Goal: Task Accomplishment & Management: Complete application form

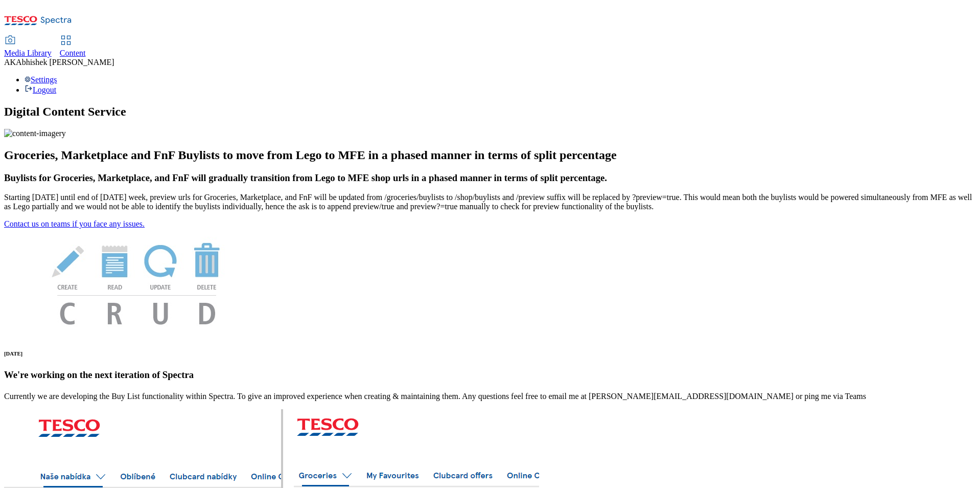
click at [86, 49] on span "Content" at bounding box center [73, 53] width 26 height 9
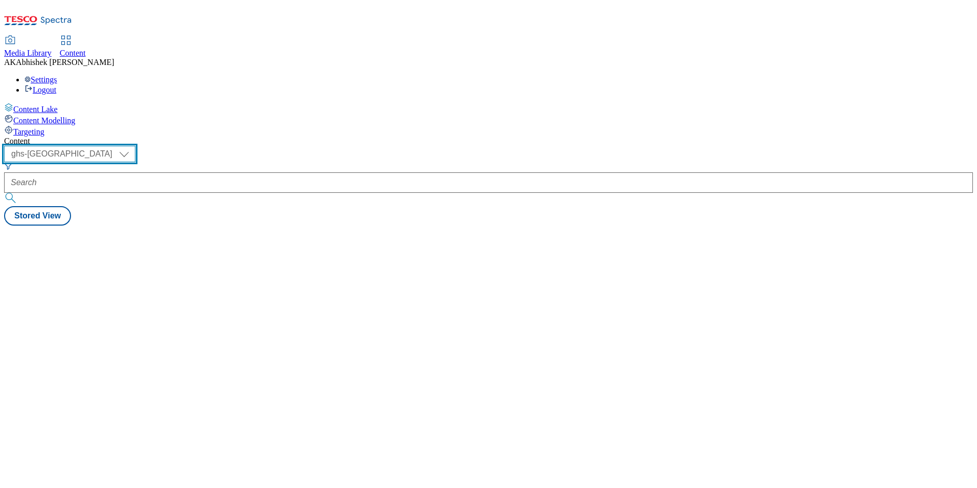
click at [135, 146] on select "ghs-roi ghs-uk" at bounding box center [69, 154] width 131 height 16
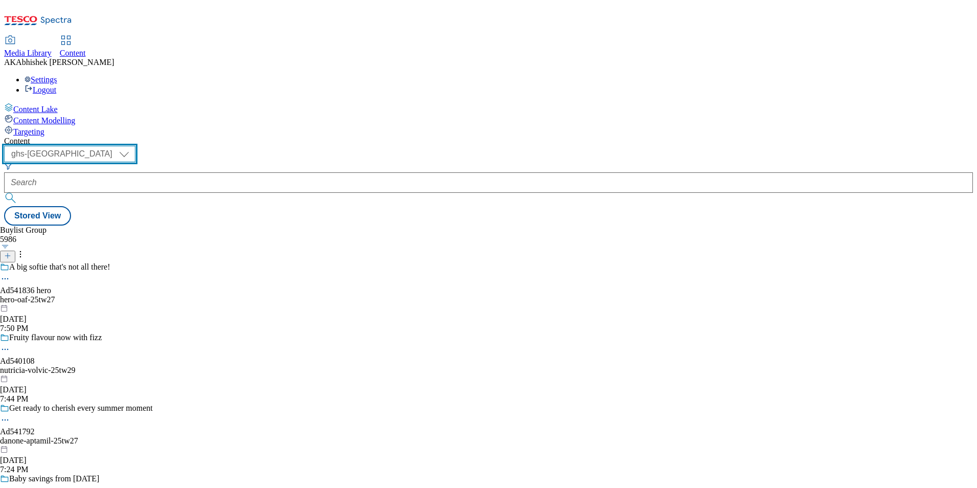
select select "ghs-roi"
click at [133, 146] on select "ghs-roi ghs-uk" at bounding box center [69, 154] width 131 height 16
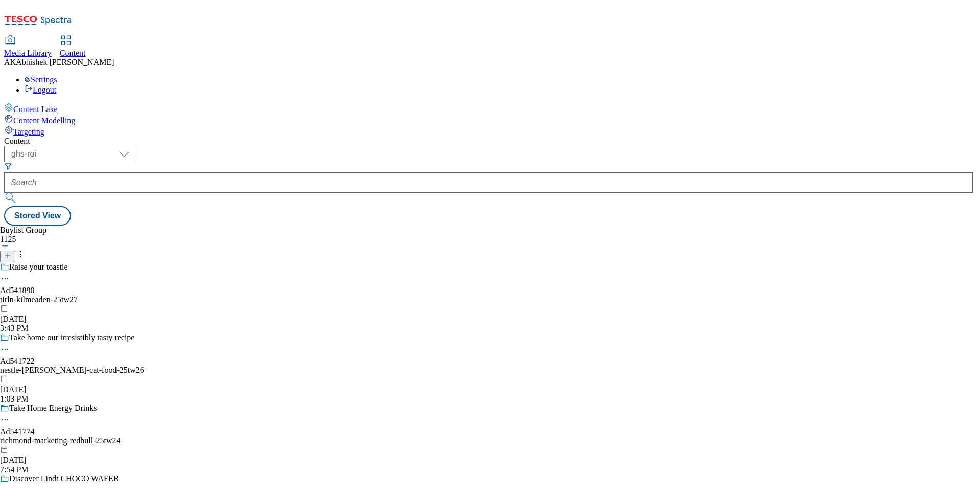
click at [11, 252] on icon at bounding box center [7, 255] width 7 height 7
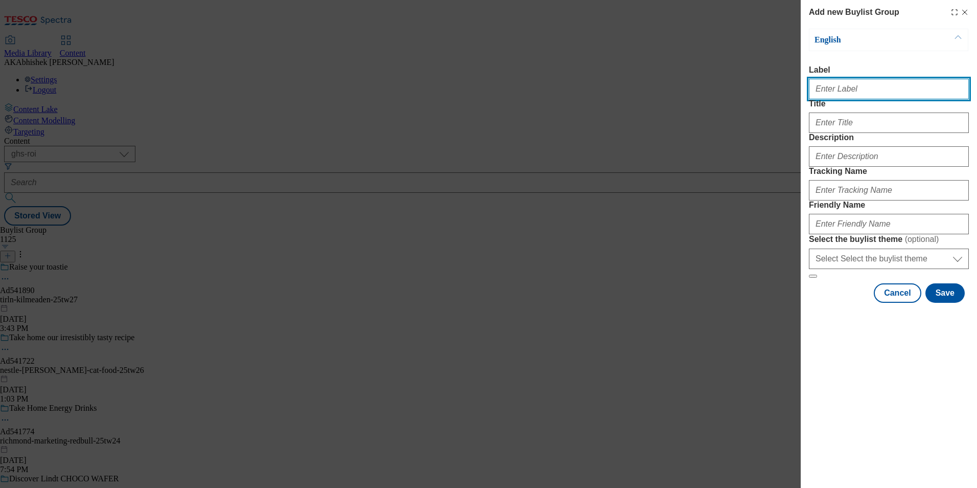
click at [851, 97] on input "Label" at bounding box center [889, 89] width 160 height 20
paste input "541807"
type input "Ad541807"
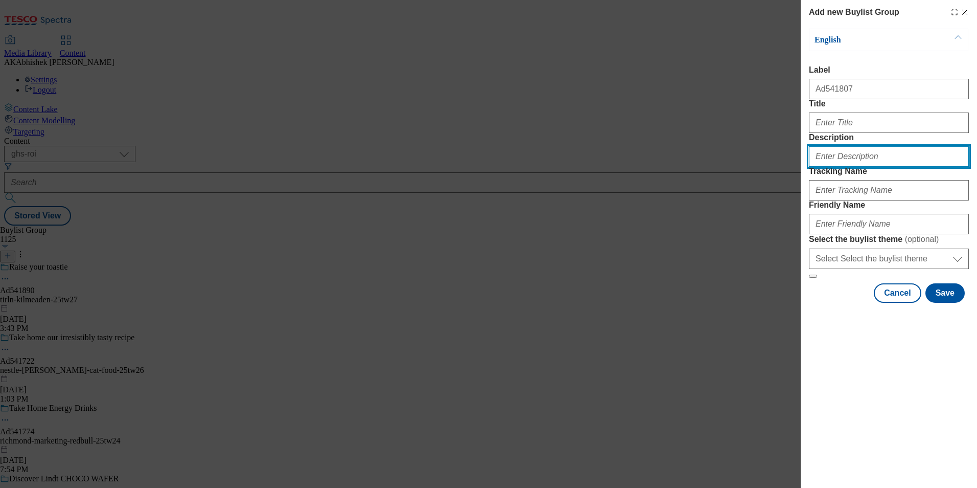
click at [838, 167] on input "Description" at bounding box center [889, 156] width 160 height 20
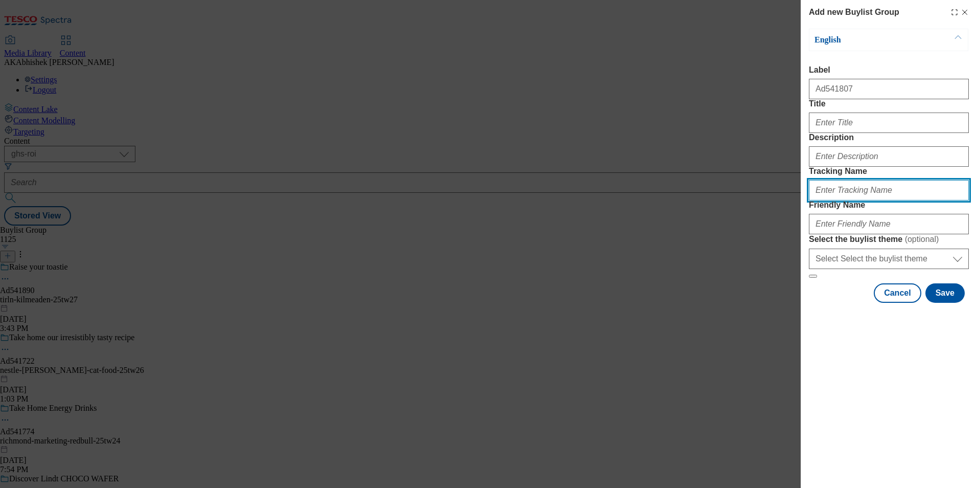
click at [851, 200] on input "Tracking Name" at bounding box center [889, 190] width 160 height 20
paste input "541807"
type input "DH_AD541807"
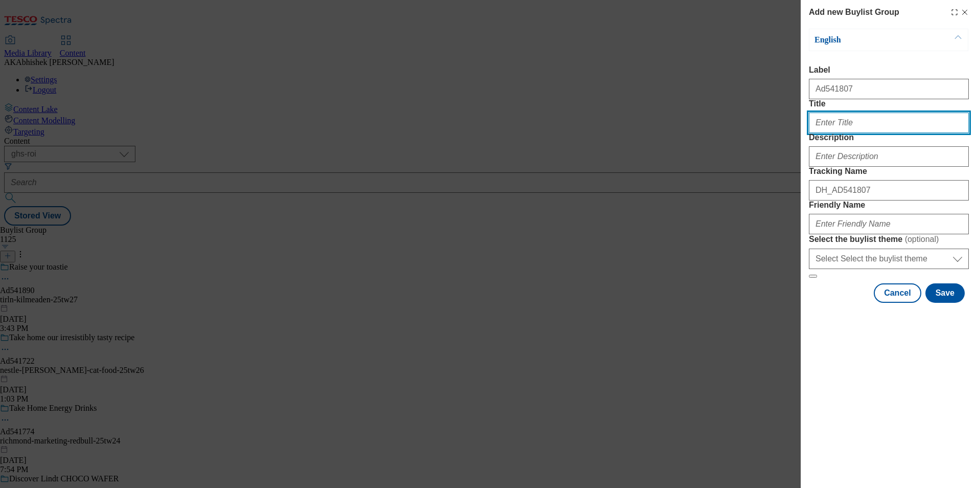
click at [844, 133] on input "Title" at bounding box center [889, 122] width 160 height 20
paste input "Love that Keelings feeling"
type input "Love that Keelings feeling"
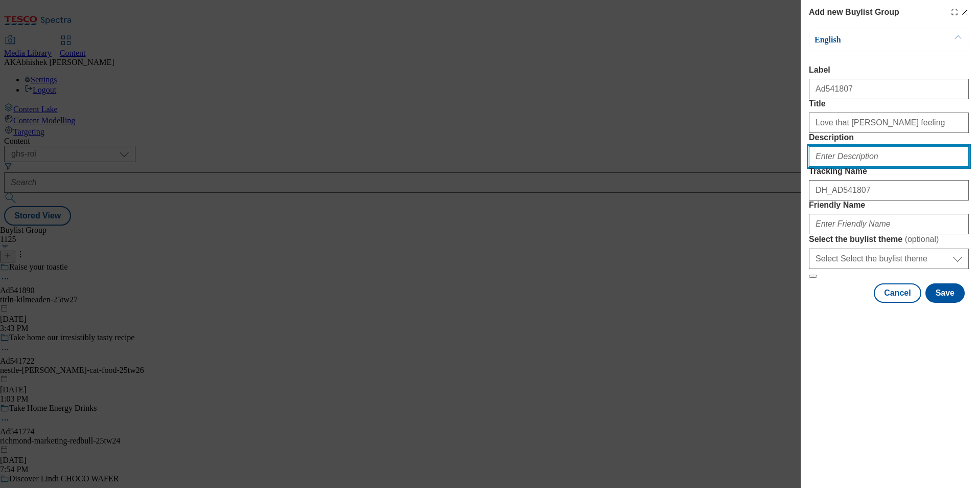
click at [869, 167] on input "Description" at bounding box center [889, 156] width 160 height 20
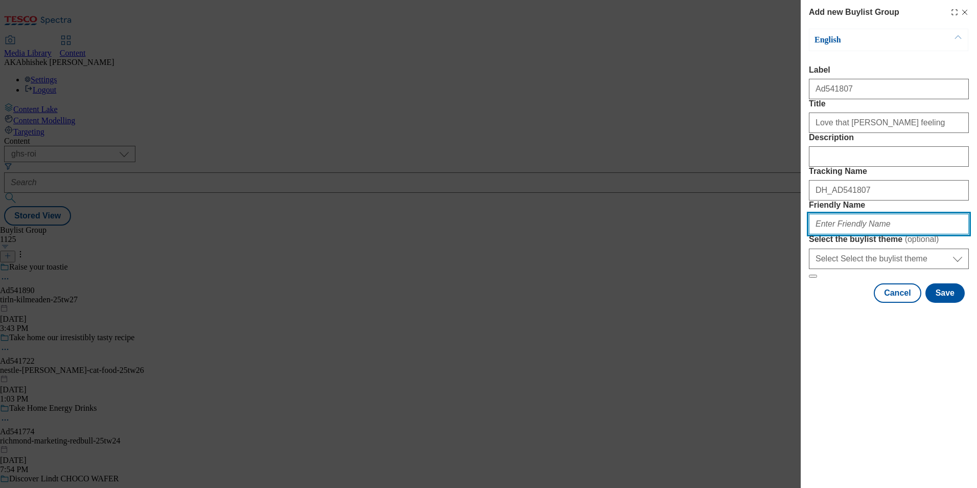
click at [841, 234] on input "Friendly Name" at bounding box center [889, 224] width 160 height 20
paste input "Love that Keelings feeling"
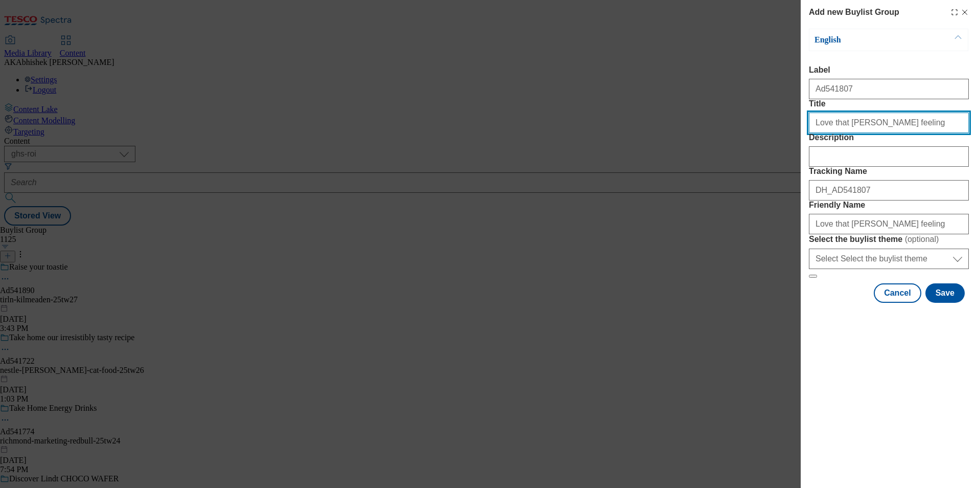
click at [854, 133] on input "Love that Keelings feeling" at bounding box center [889, 122] width 160 height 20
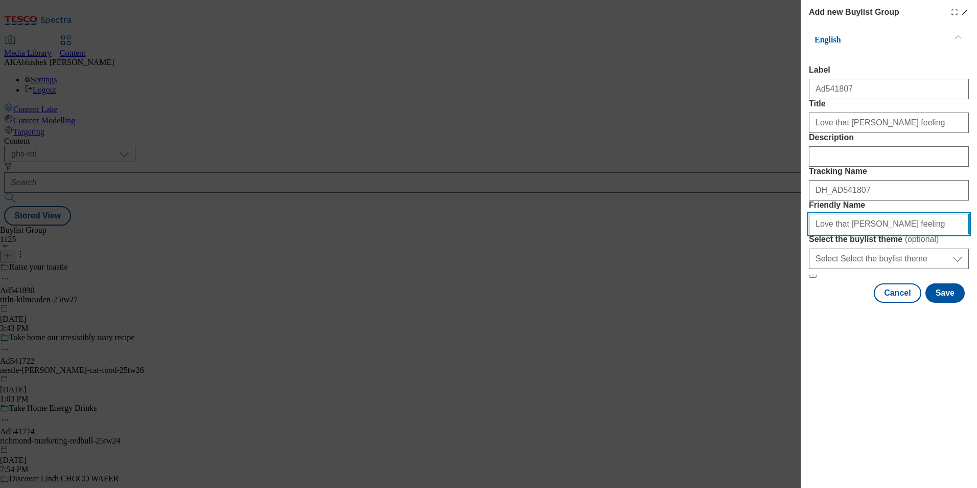
drag, startPoint x: 891, startPoint y: 295, endPoint x: 716, endPoint y: 286, distance: 174.5
click at [716, 286] on div "Add new Buylist Group English Label Ad541807 Title Love that Keelings feeling D…" at bounding box center [488, 244] width 977 height 488
paste input "Keelings"
drag, startPoint x: 910, startPoint y: 296, endPoint x: 744, endPoint y: 294, distance: 166.1
click at [744, 294] on div "Add new Buylist Group English Label Ad541807 Title Love that Keelings feeling D…" at bounding box center [488, 244] width 977 height 488
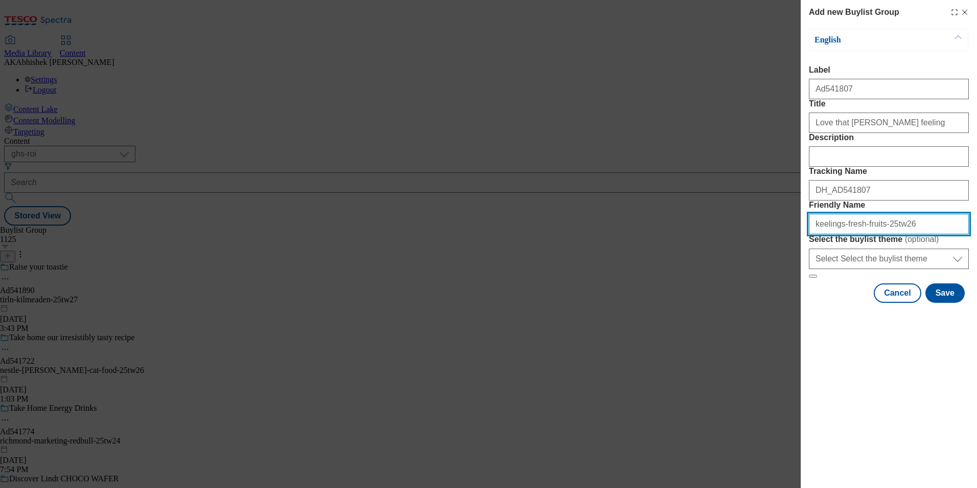
type input "keelings-fresh-fruits-25tw26"
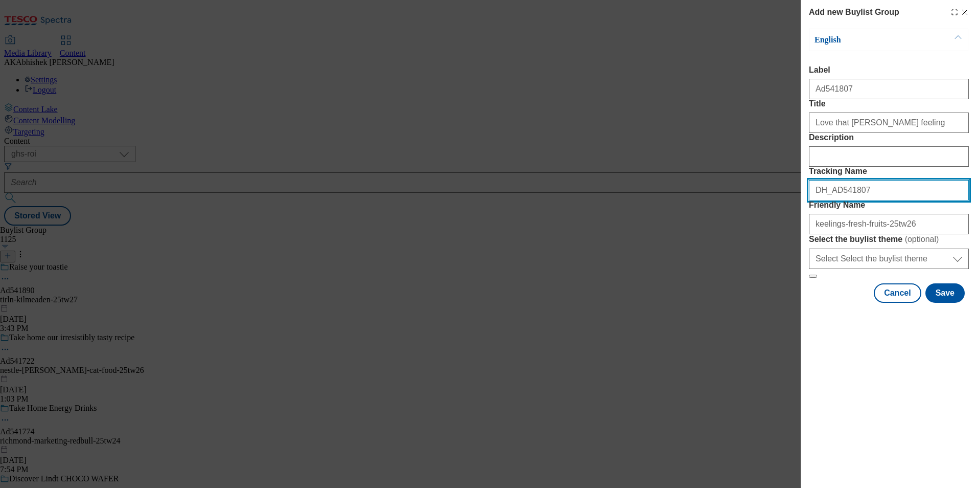
drag, startPoint x: 871, startPoint y: 244, endPoint x: 750, endPoint y: 238, distance: 121.3
click at [758, 238] on div "Add new Buylist Group English Label Ad541807 Title Love that Keelings feeling D…" at bounding box center [488, 244] width 977 height 488
drag, startPoint x: 944, startPoint y: 386, endPoint x: 935, endPoint y: 385, distance: 9.2
click at [943, 303] on button "Save" at bounding box center [944, 292] width 39 height 19
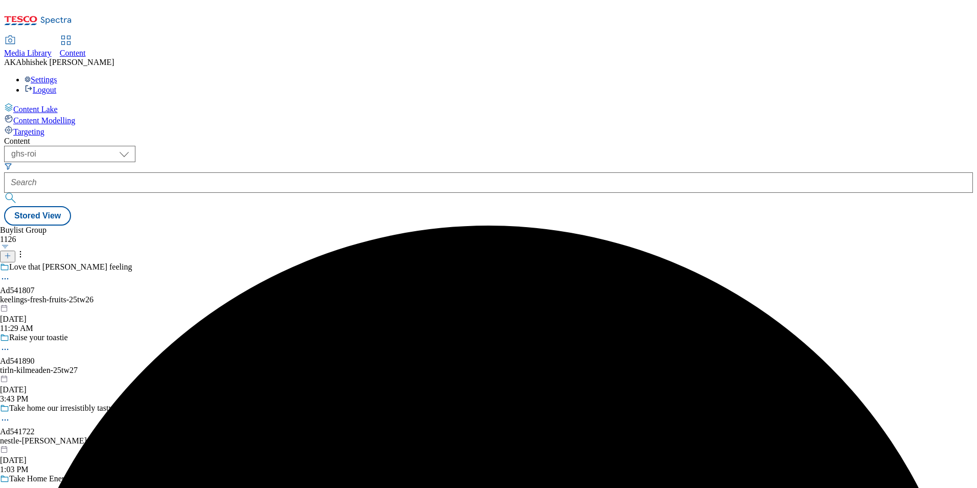
click at [144, 295] on div "keelings-fresh-fruits-25tw26" at bounding box center [72, 299] width 144 height 9
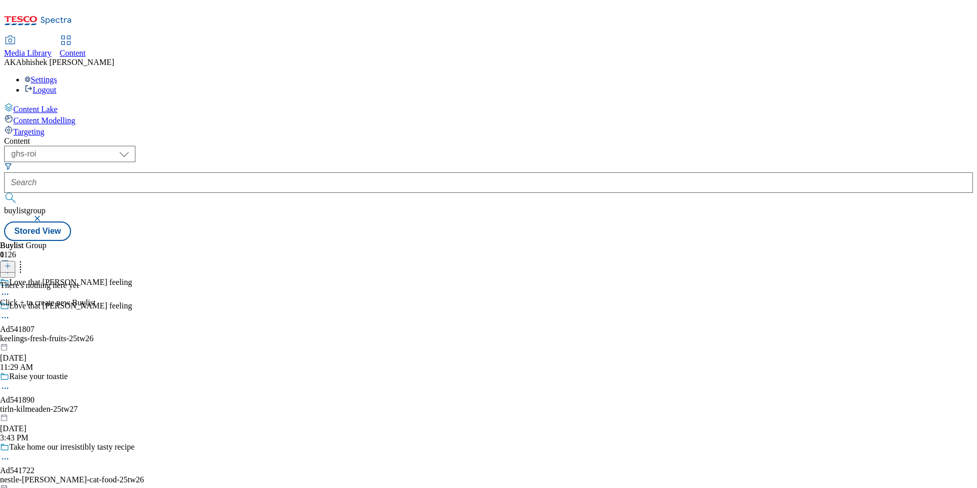
click at [11, 262] on icon at bounding box center [7, 265] width 7 height 7
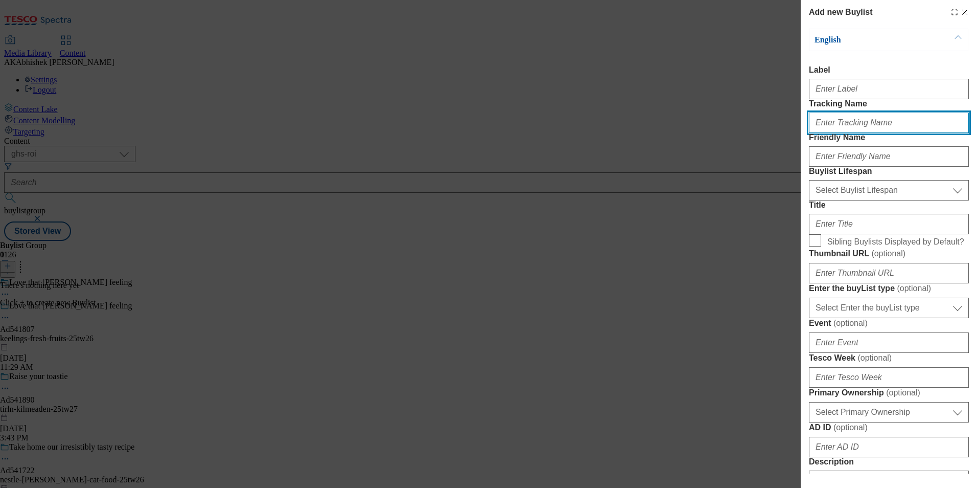
click at [853, 133] on input "Tracking Name" at bounding box center [889, 122] width 160 height 20
paste input "DH_AD541807"
drag, startPoint x: 834, startPoint y: 141, endPoint x: 864, endPoint y: 147, distance: 30.7
click at [834, 133] on input "DH_AD541807" at bounding box center [889, 122] width 160 height 20
type input "DH_AD541807"
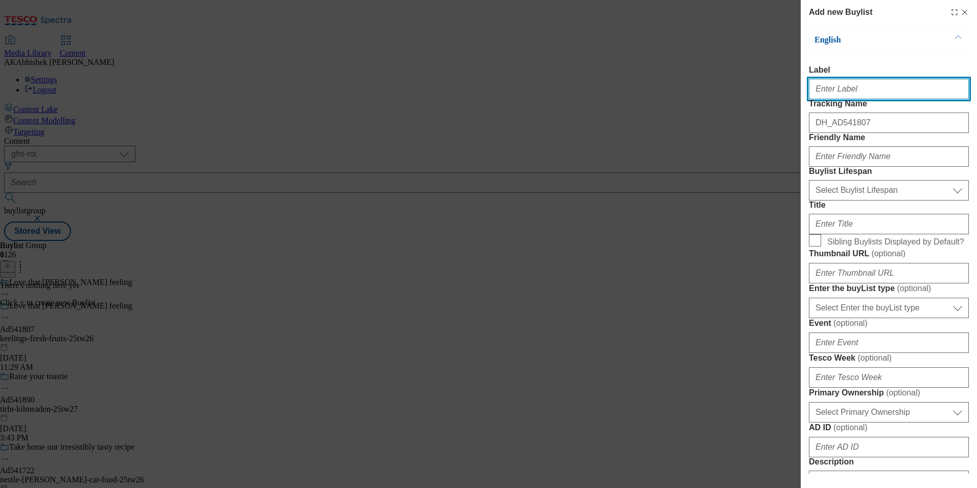
click at [846, 98] on input "Label" at bounding box center [889, 89] width 160 height 20
paste input "541807"
type input "Ad541807"
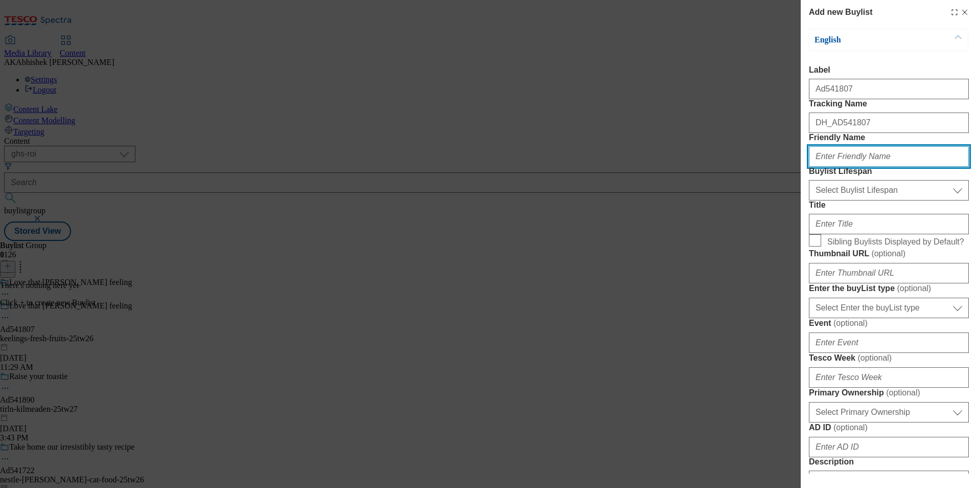
paste input "keelings"
type input "keelings"
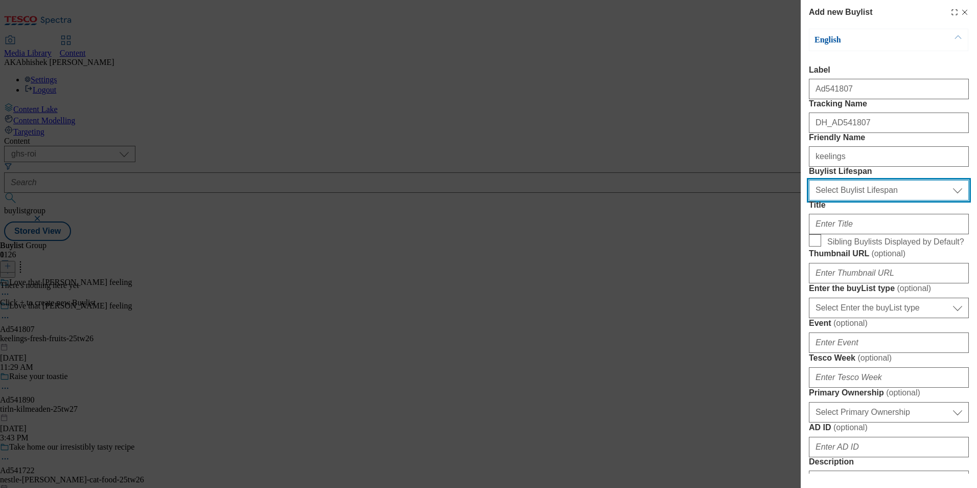
click at [843, 200] on select "Select Buylist Lifespan evergreen seasonal tactical" at bounding box center [889, 190] width 160 height 20
select select "tactical"
click at [809, 200] on select "Select Buylist Lifespan evergreen seasonal tactical" at bounding box center [889, 190] width 160 height 20
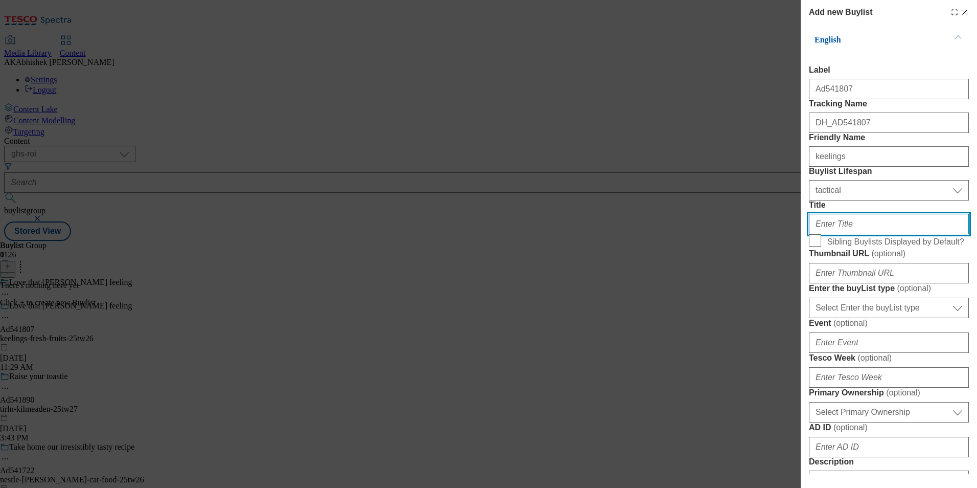
click at [858, 234] on input "Title" at bounding box center [889, 224] width 160 height 20
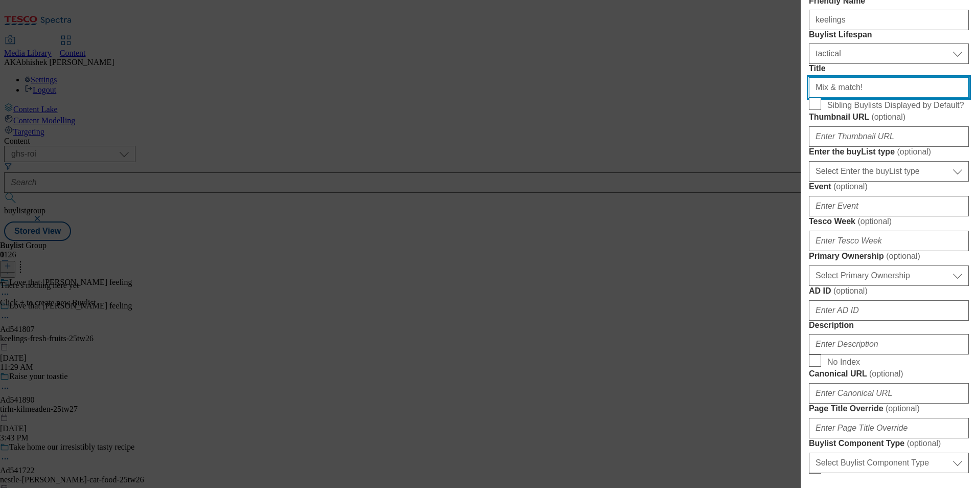
scroll to position [153, 0]
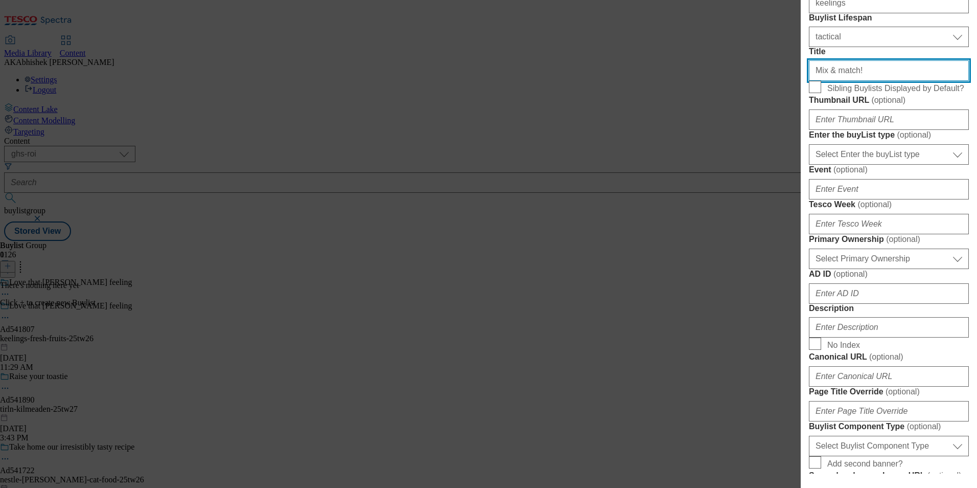
type input "Mix & match!"
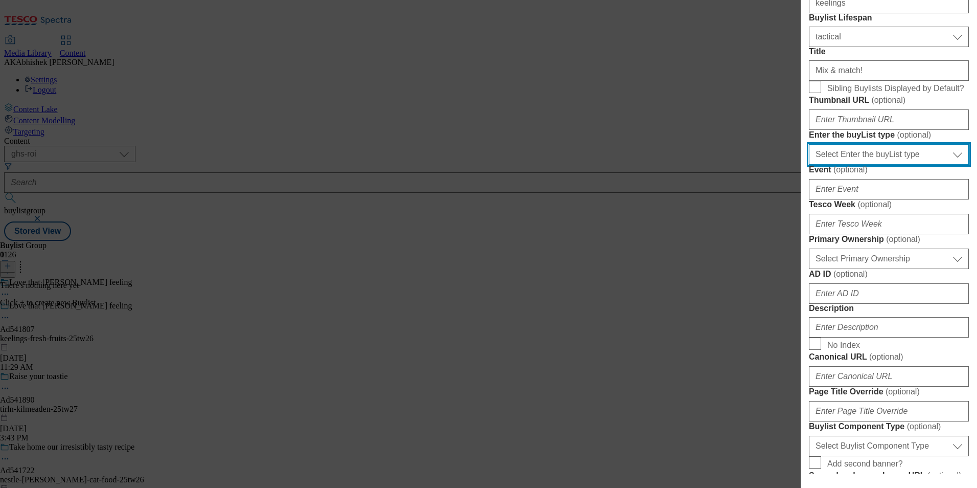
click at [881, 165] on select "Select Enter the buyList type event supplier funded long term >4 weeks supplier…" at bounding box center [889, 154] width 160 height 20
select select "supplier funded short term 1-3 weeks"
click at [809, 165] on select "Select Enter the buyList type event supplier funded long term >4 weeks supplier…" at bounding box center [889, 154] width 160 height 20
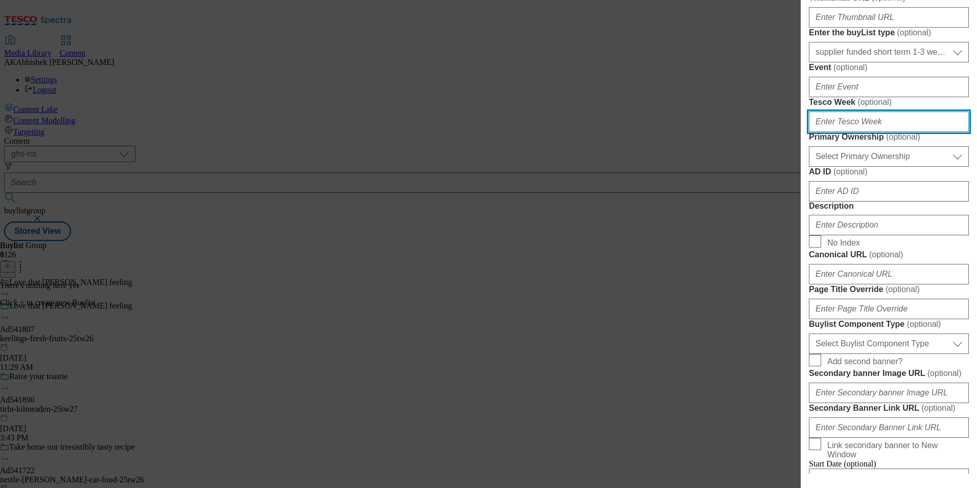
click at [858, 132] on input "Tesco Week ( optional )" at bounding box center [889, 121] width 160 height 20
type input "26"
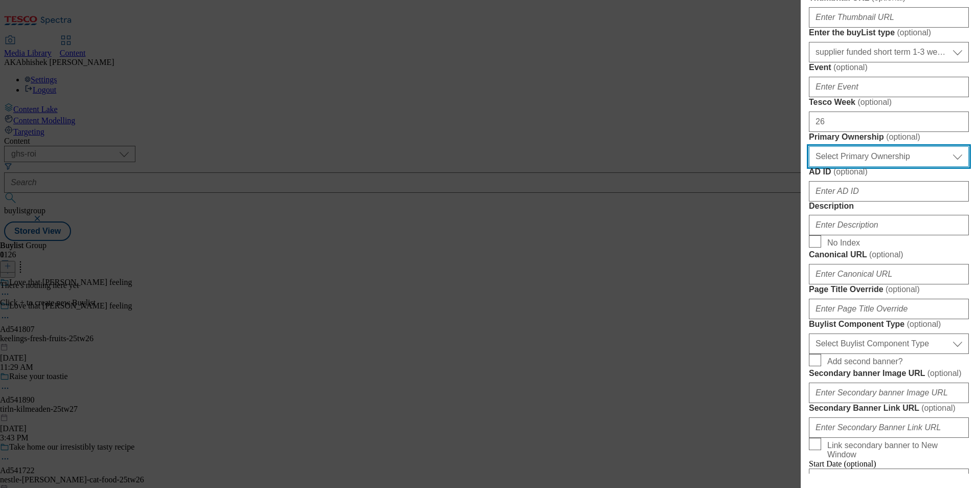
click at [870, 167] on select "Select Primary Ownership tesco dunnhumby" at bounding box center [889, 156] width 160 height 20
select select "dunnhumby"
click at [809, 167] on select "Select Primary Ownership tesco dunnhumby" at bounding box center [889, 156] width 160 height 20
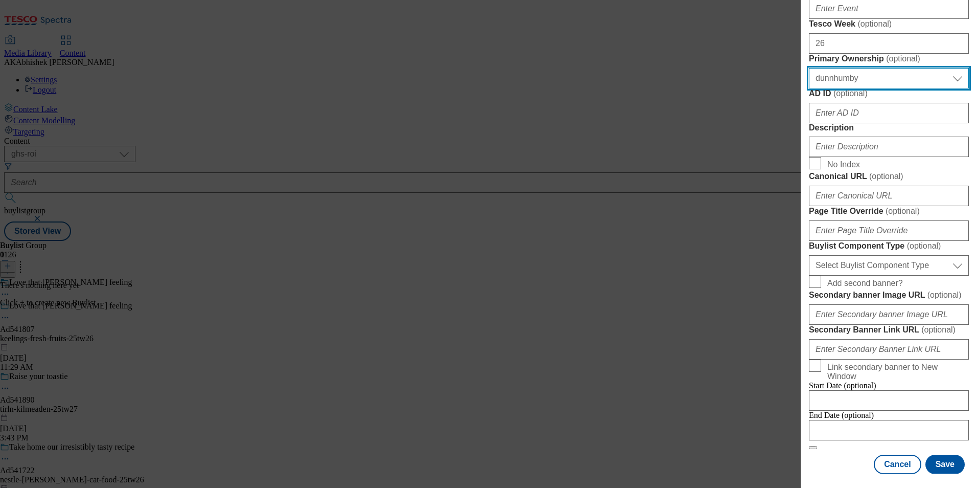
scroll to position [358, 0]
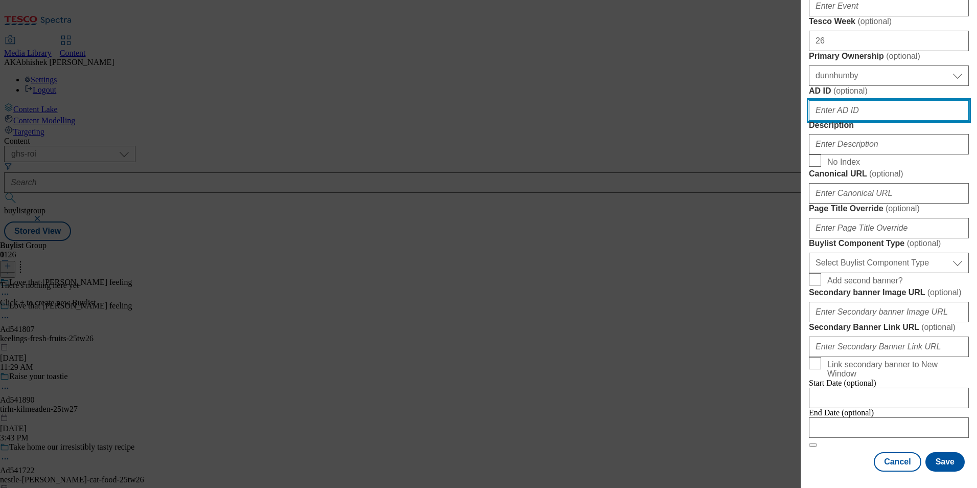
click at [859, 121] on input "AD ID ( optional )" at bounding box center [889, 110] width 160 height 20
paste input "541807"
type input "541807"
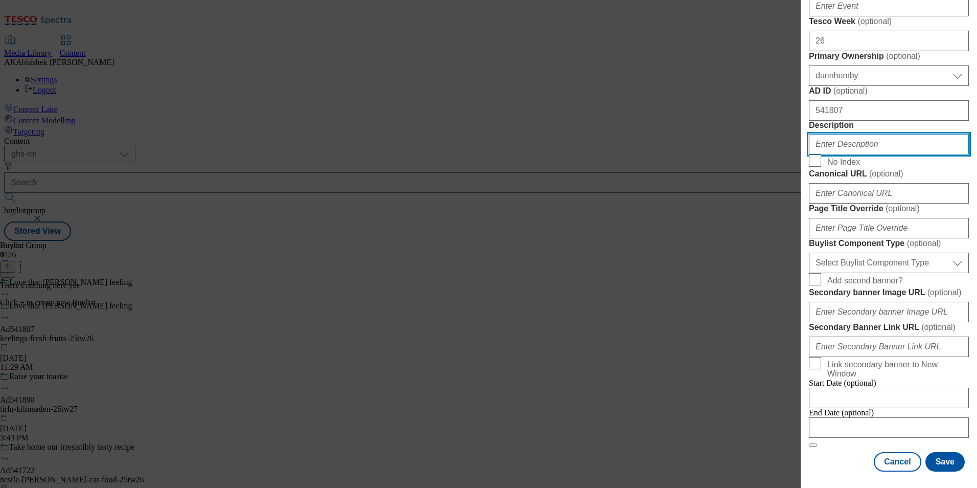
click at [893, 154] on input "Description" at bounding box center [889, 144] width 160 height 20
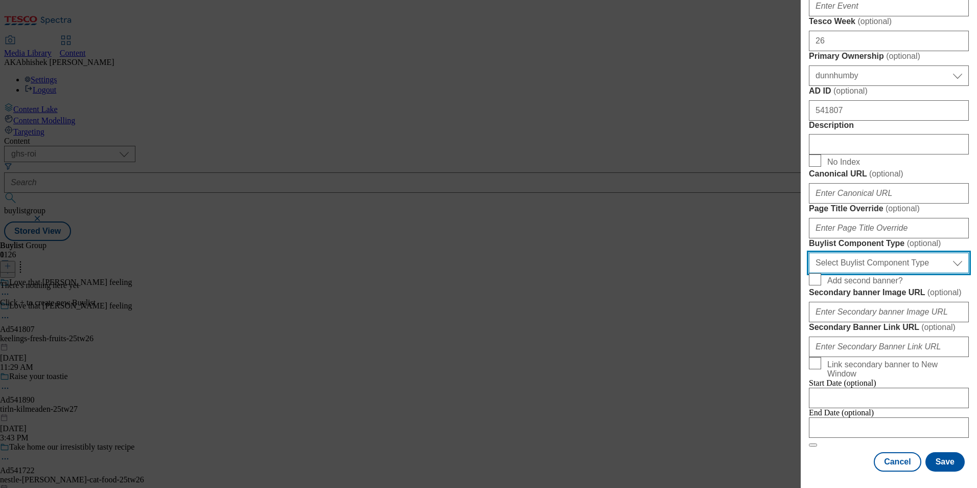
click at [868, 252] on select "Select Buylist Component Type Banner Competition Header Meal" at bounding box center [889, 262] width 160 height 20
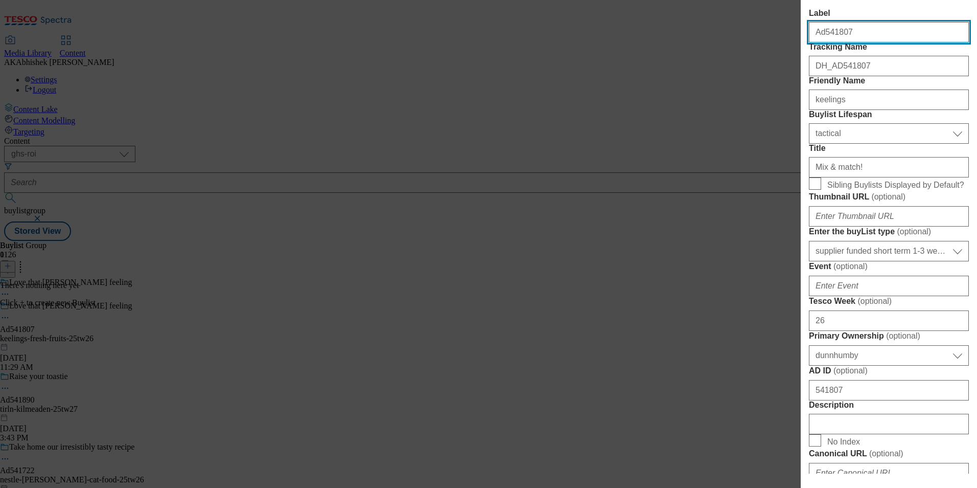
select select "Banner"
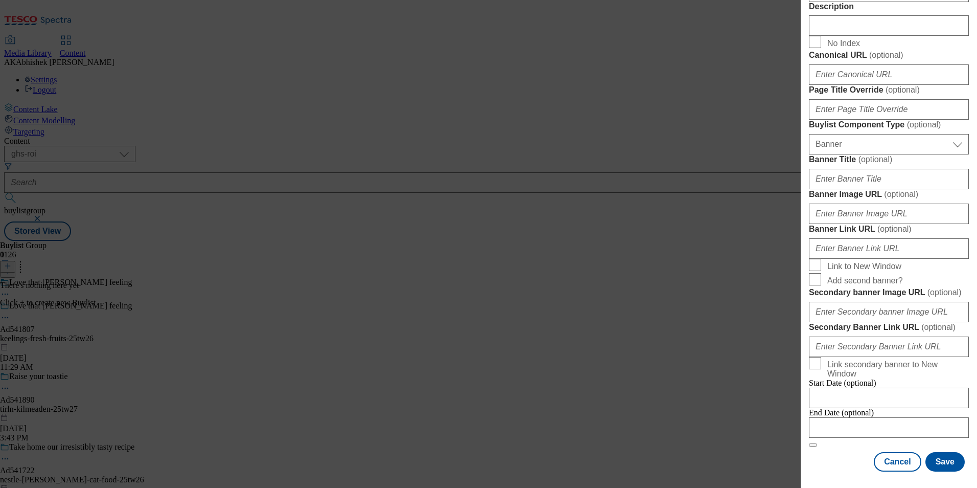
scroll to position [891, 0]
click at [881, 420] on input "Modal" at bounding box center [889, 427] width 160 height 20
select select "2025"
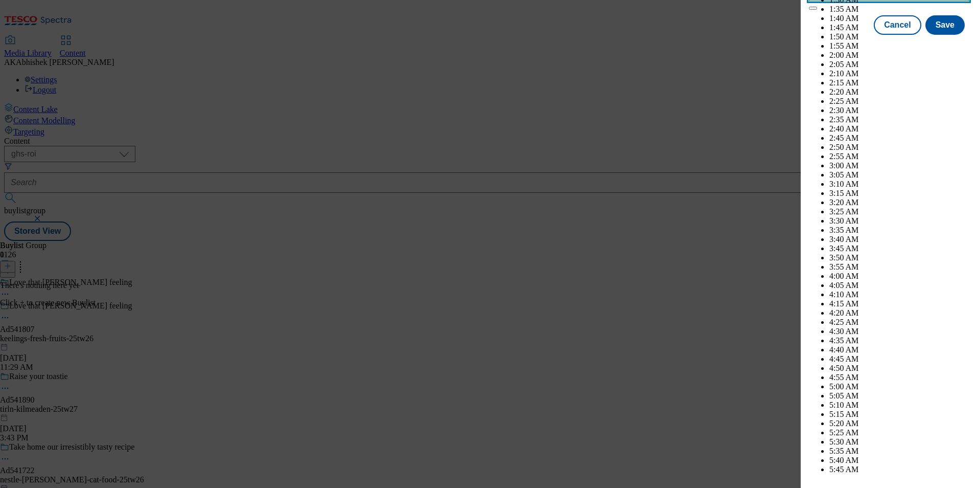
scroll to position [2600, 0]
select select "November"
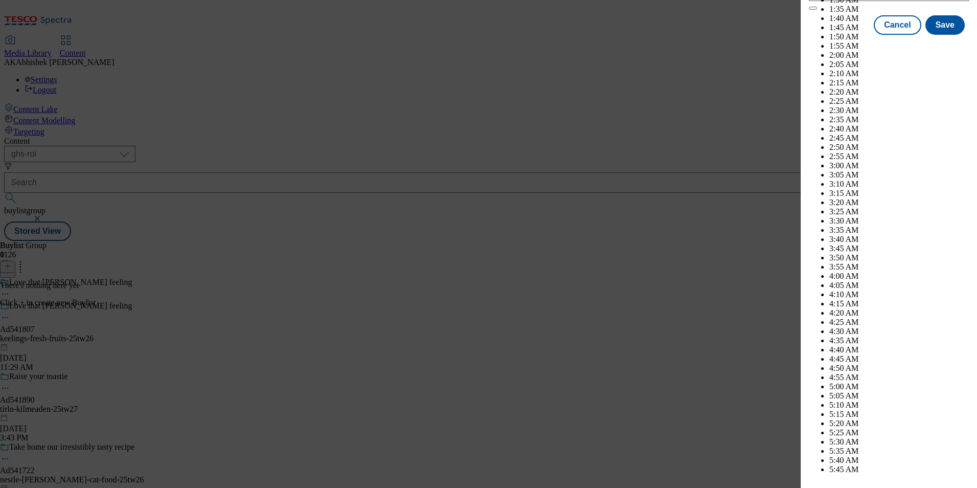
click at [945, 44] on button "Save" at bounding box center [944, 34] width 39 height 19
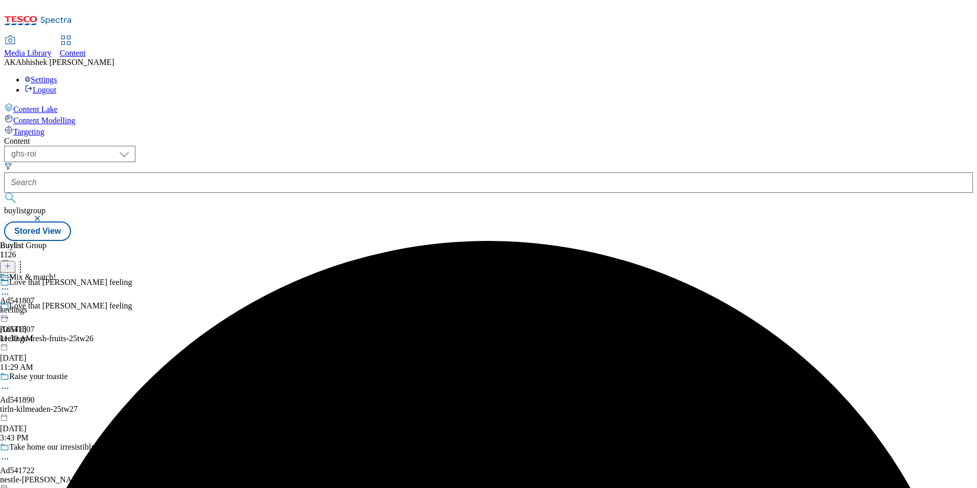
click at [56, 305] on div "keelings" at bounding box center [28, 309] width 56 height 9
click at [11, 262] on icon at bounding box center [7, 265] width 7 height 7
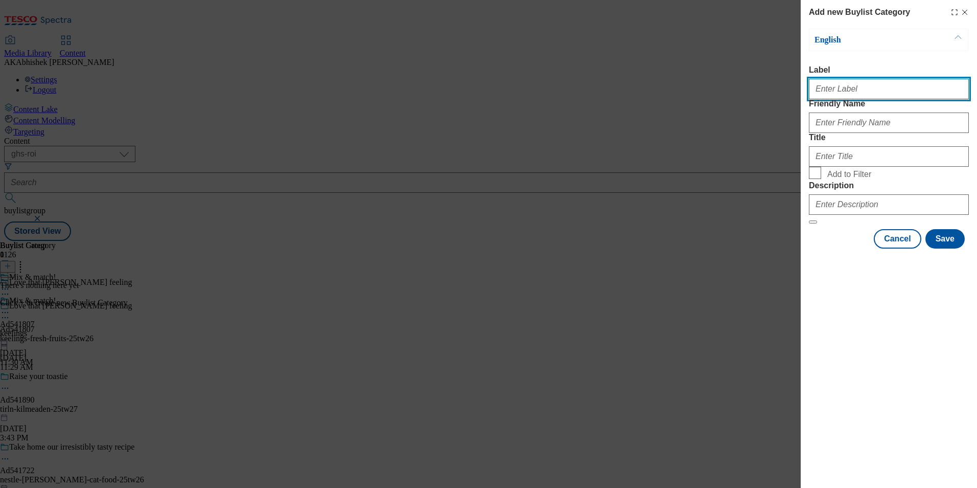
click at [823, 92] on input "Label" at bounding box center [889, 89] width 160 height 20
paste input "541807"
type input "Ad541807"
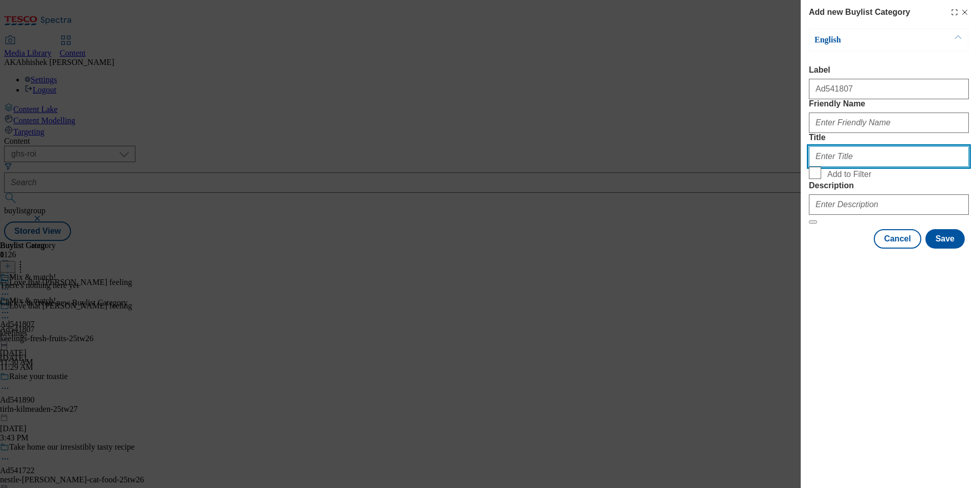
click at [960, 167] on input "Title" at bounding box center [889, 156] width 160 height 20
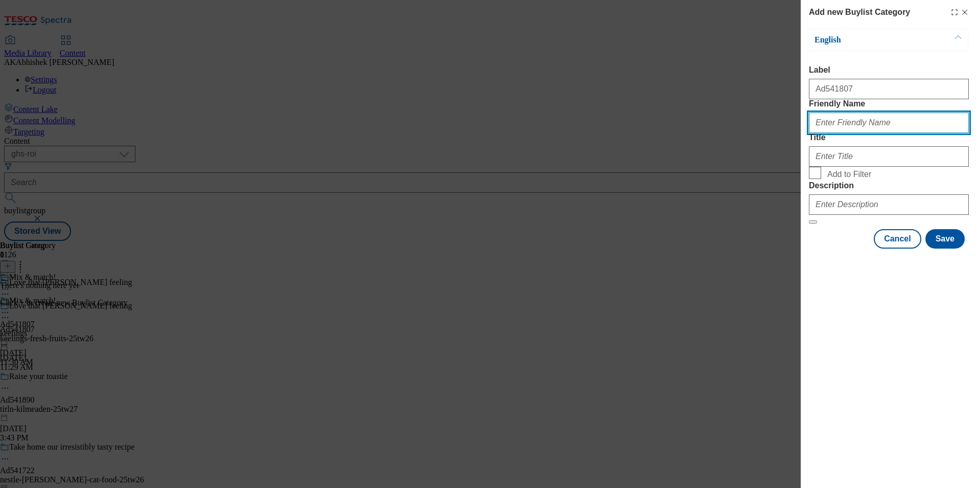
click at [863, 133] on input "Friendly Name" at bounding box center [889, 122] width 160 height 20
paste input "keelings-fresh-fruits"
type input "keelings-fresh-fruits"
drag, startPoint x: 838, startPoint y: 143, endPoint x: 793, endPoint y: 143, distance: 45.0
click at [793, 143] on div "Add new Buylist Category English Label Ad541807 Friendly Name keelings-fresh-fr…" at bounding box center [488, 244] width 977 height 488
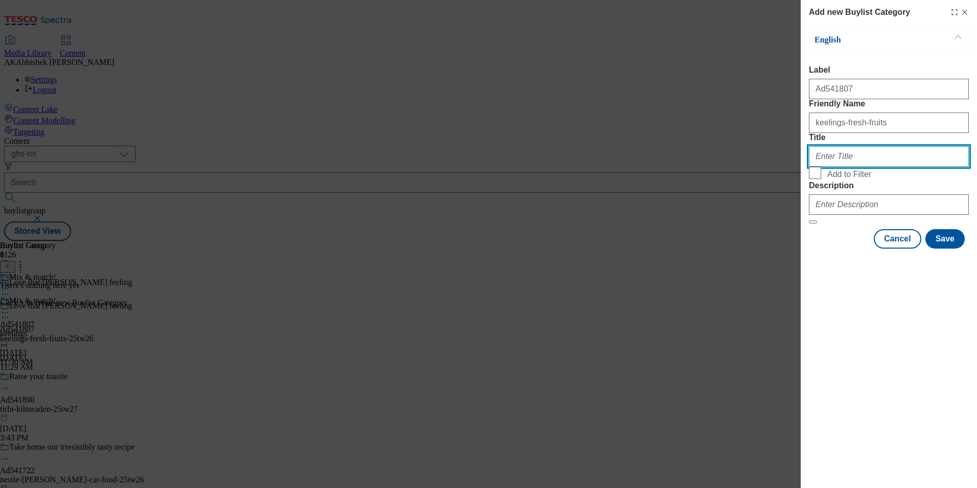
click at [833, 167] on input "Title" at bounding box center [889, 156] width 160 height 20
paste input "keelings"
drag, startPoint x: 815, startPoint y: 192, endPoint x: 823, endPoint y: 198, distance: 10.2
type input "Keelings"
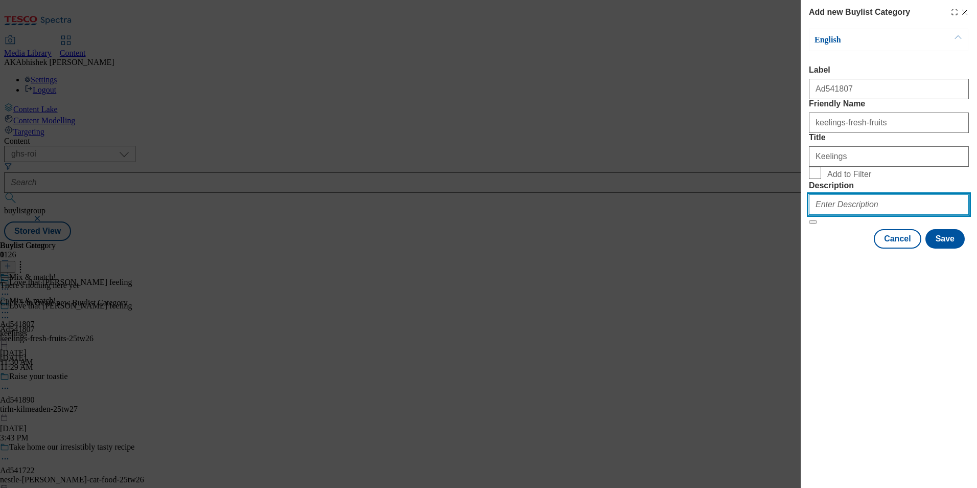
click at [851, 215] on input "Description" at bounding box center [889, 204] width 160 height 20
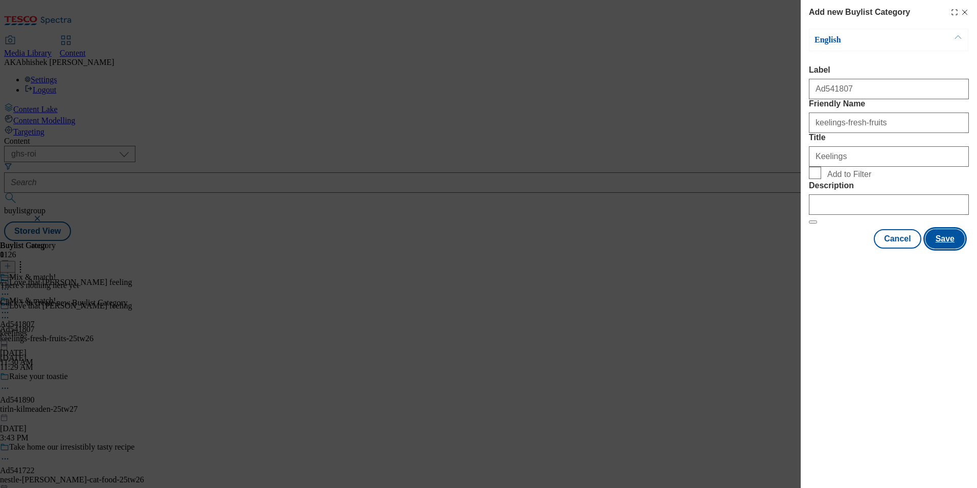
click at [947, 248] on button "Save" at bounding box center [944, 238] width 39 height 19
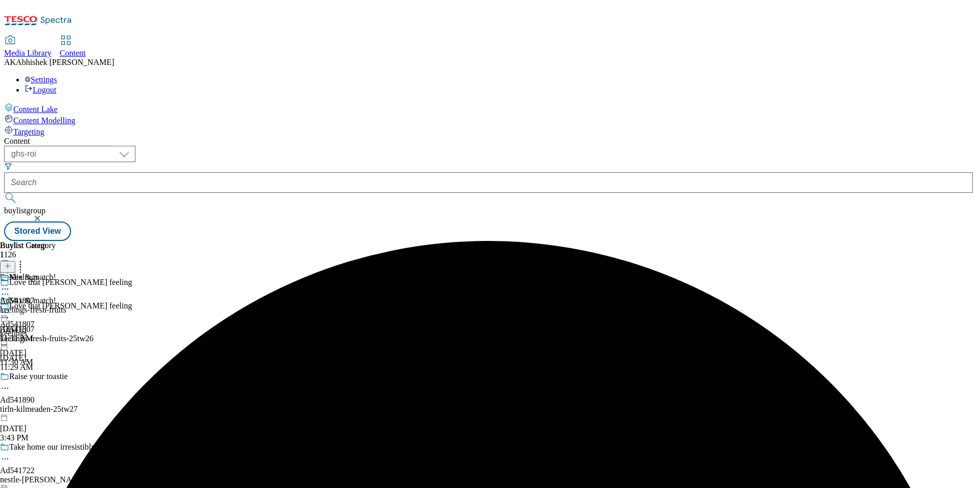
click at [66, 272] on div "Keelings Ad541807 keelings-fresh-fruits Aug 19, 2025 11:31 AM" at bounding box center [33, 307] width 66 height 71
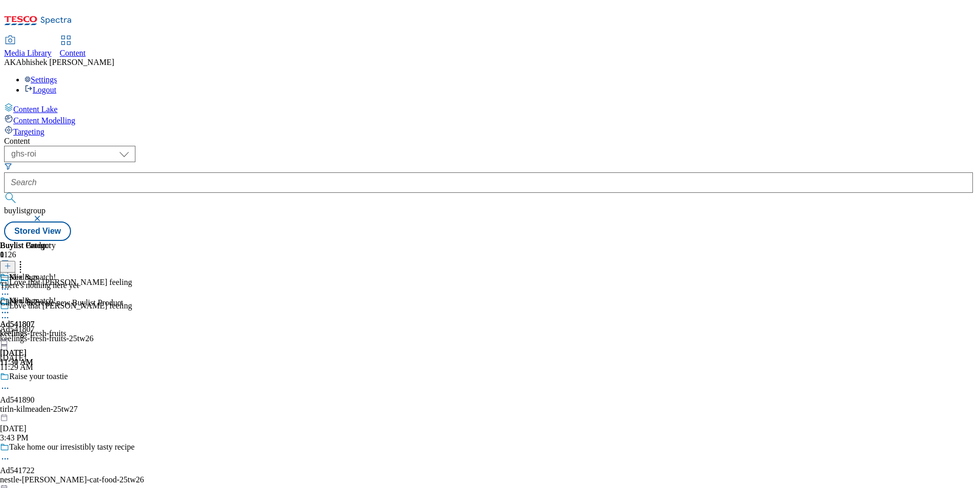
click at [11, 262] on icon at bounding box center [7, 265] width 7 height 7
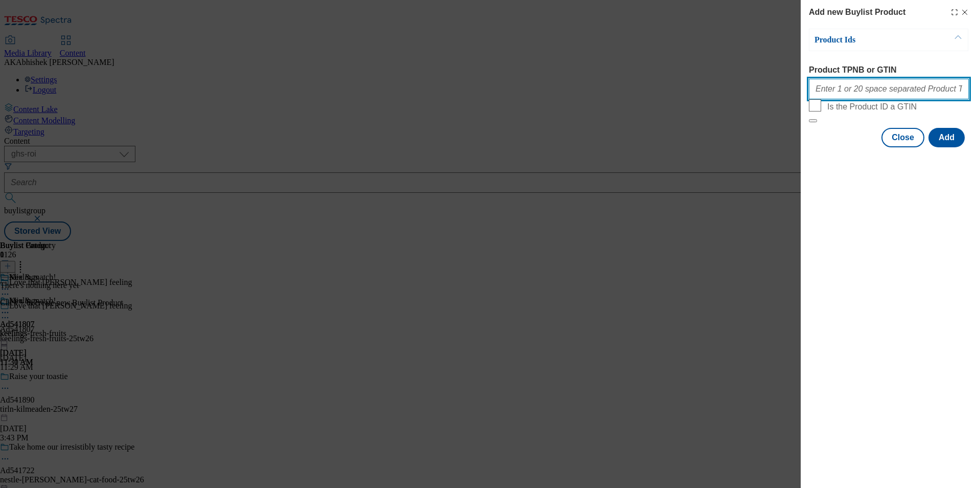
click at [918, 99] on input "Product TPNB or GTIN" at bounding box center [889, 89] width 160 height 20
paste input "88244631 96982545 96719473 66028161 97022581 77437564 96925159 93879870 9372974…"
type input "88244631 96982545 96719473 66028161 97022581 77437564 96925159 93879870 9372974…"
click at [961, 147] on button "Add" at bounding box center [947, 137] width 36 height 19
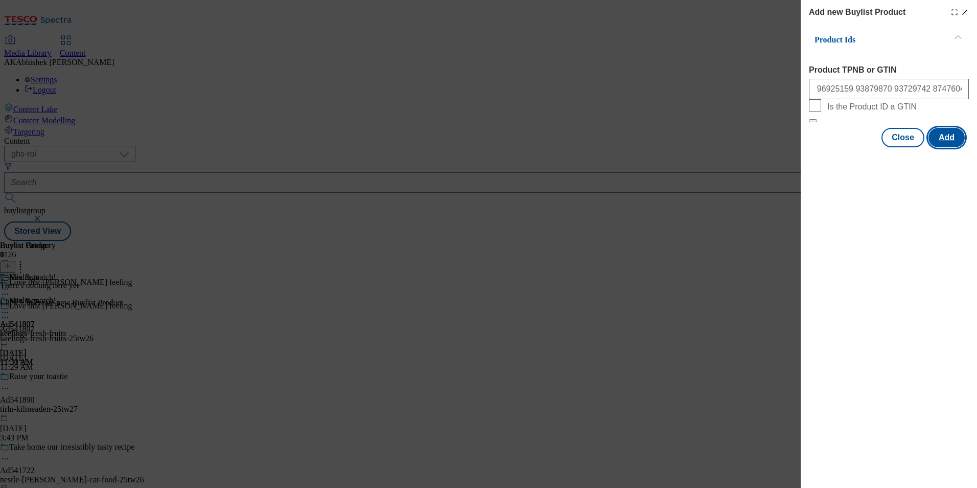
scroll to position [0, 0]
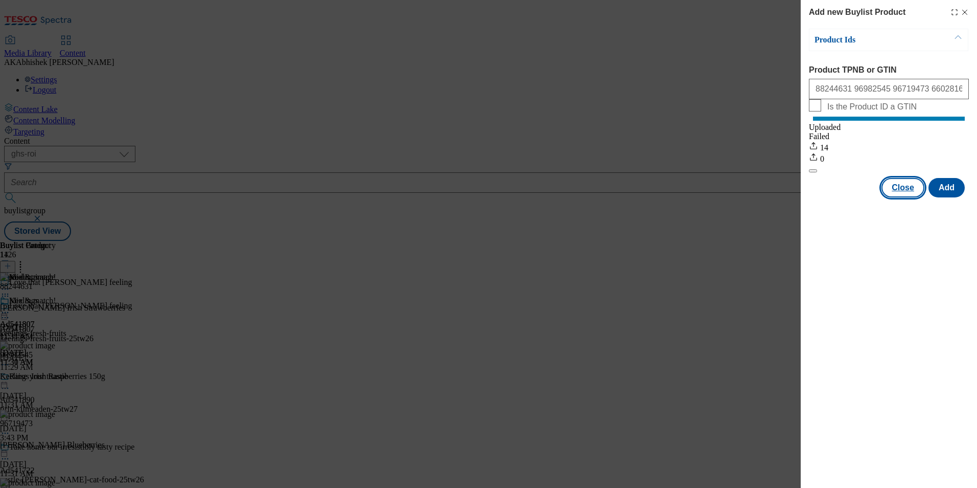
click at [914, 195] on button "Close" at bounding box center [903, 187] width 43 height 19
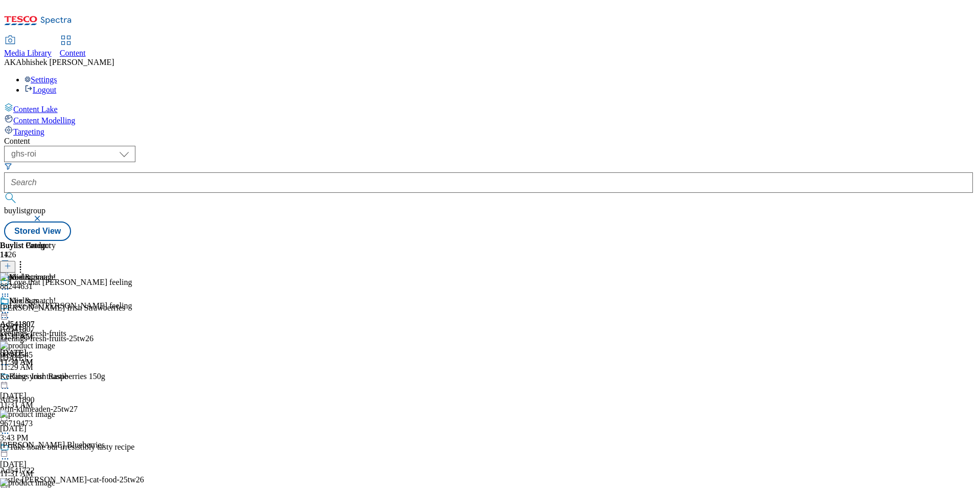
click at [10, 307] on icon at bounding box center [5, 312] width 10 height 10
click at [56, 377] on span "Preview" at bounding box center [44, 381] width 24 height 8
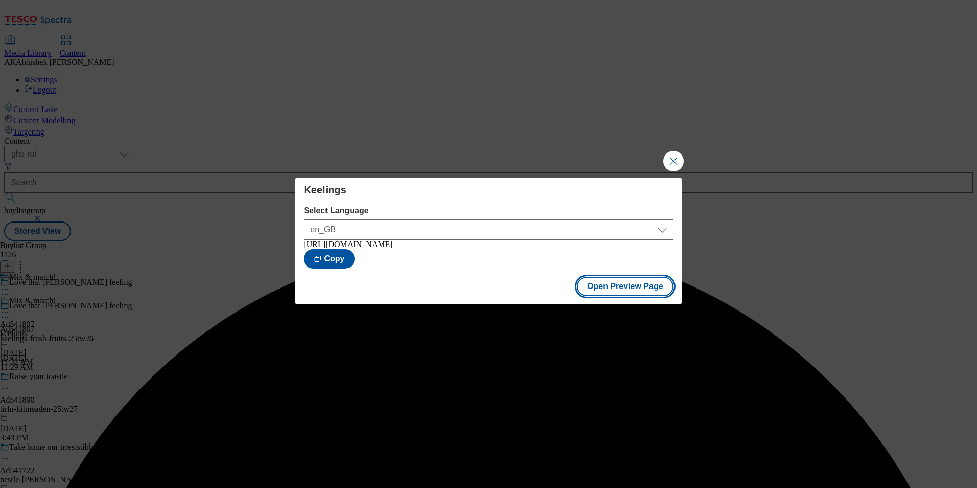
click at [641, 284] on button "Open Preview Page" at bounding box center [625, 285] width 97 height 19
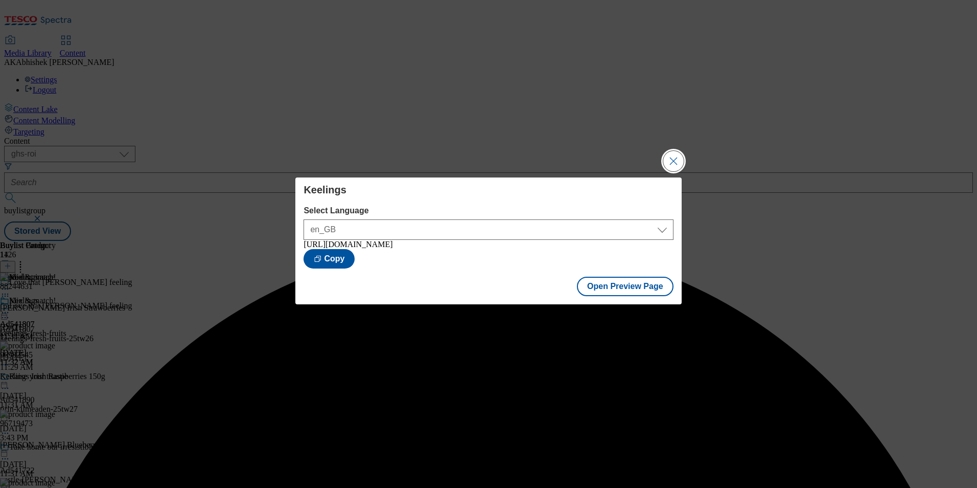
click at [677, 164] on button "Close Modal" at bounding box center [673, 161] width 20 height 20
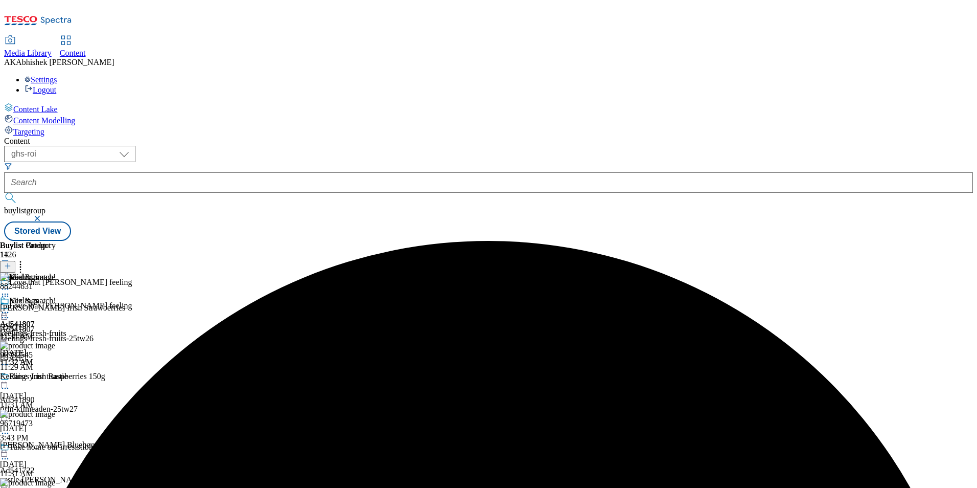
click at [10, 307] on icon at bounding box center [5, 312] width 10 height 10
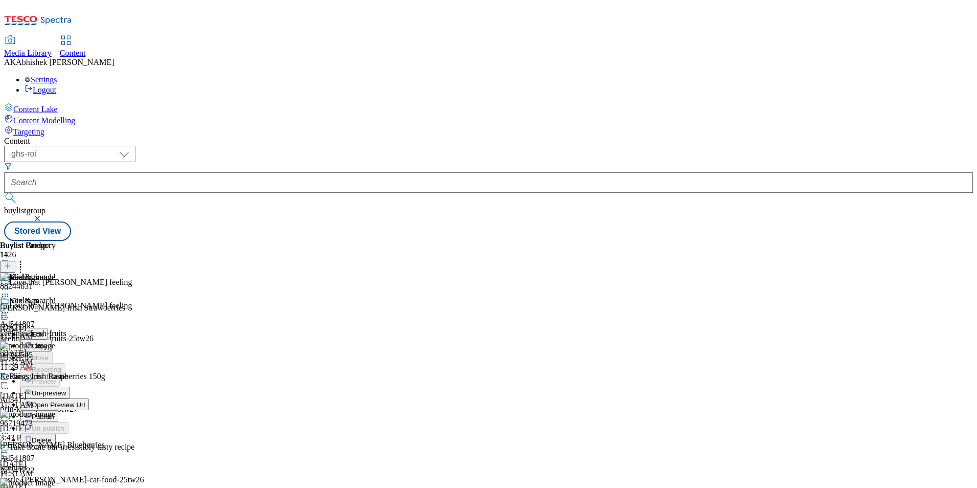
click at [54, 412] on span "Publish" at bounding box center [43, 416] width 22 height 8
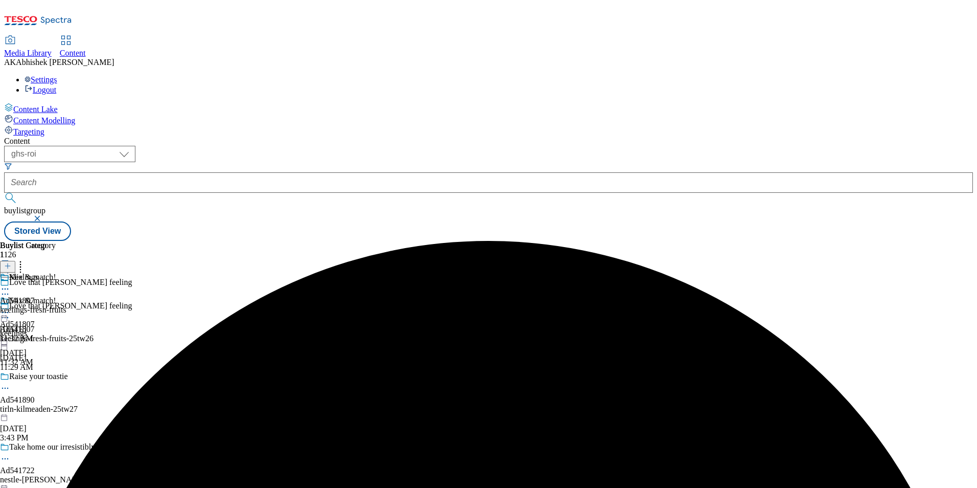
click at [10, 284] on icon at bounding box center [5, 289] width 10 height 10
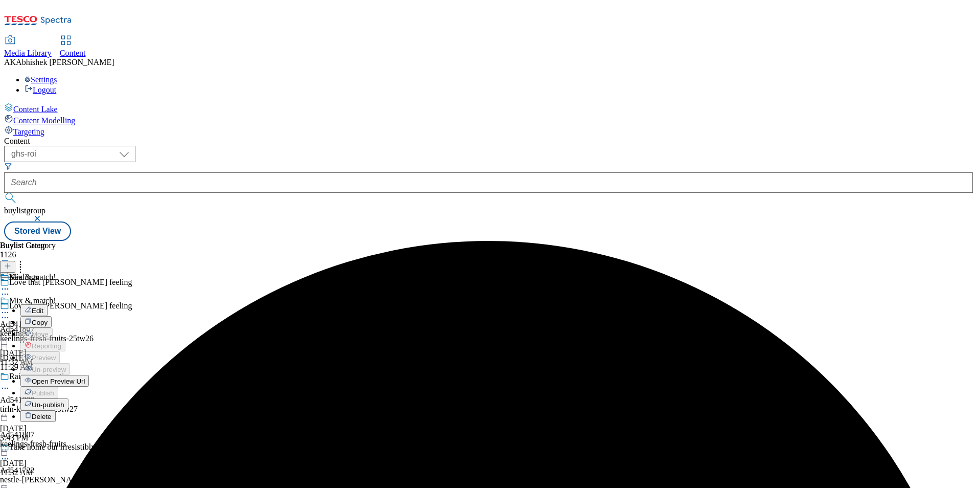
click at [85, 377] on span "Open Preview Url" at bounding box center [58, 381] width 53 height 8
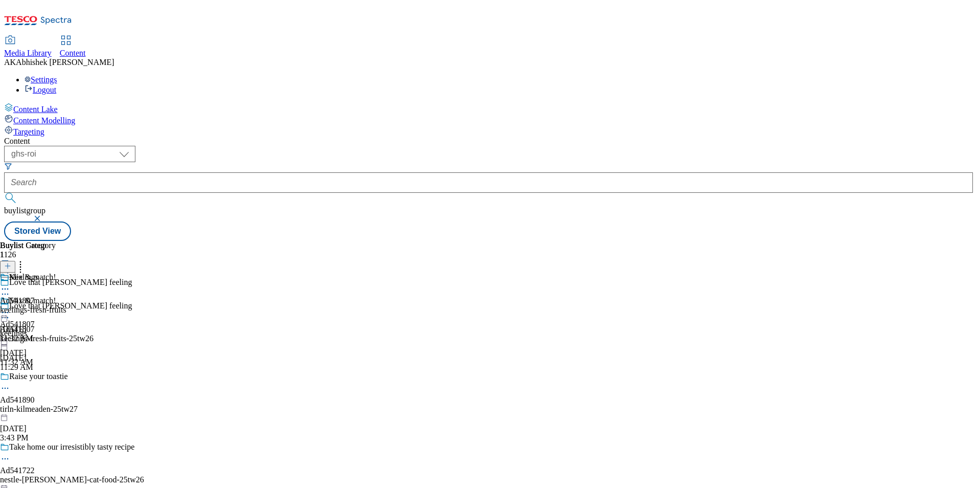
click at [10, 312] on icon at bounding box center [5, 317] width 10 height 10
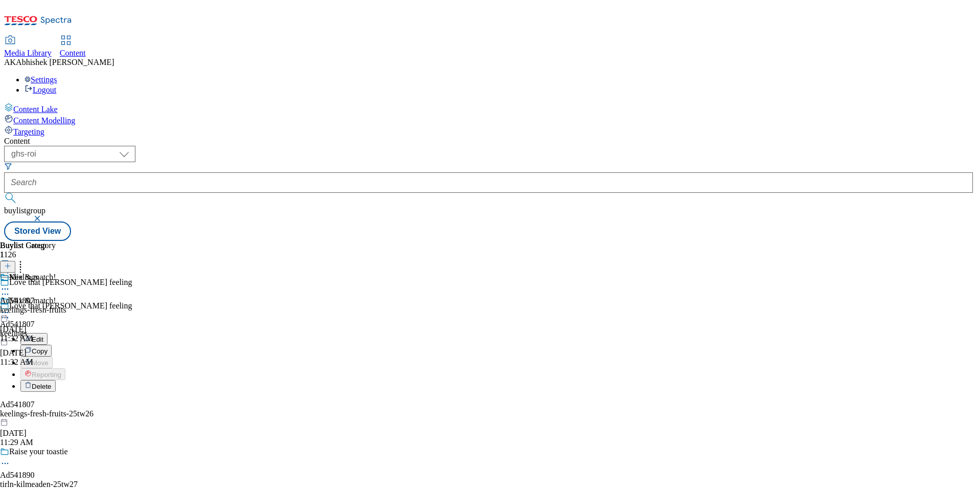
click at [43, 335] on span "Edit" at bounding box center [38, 339] width 12 height 8
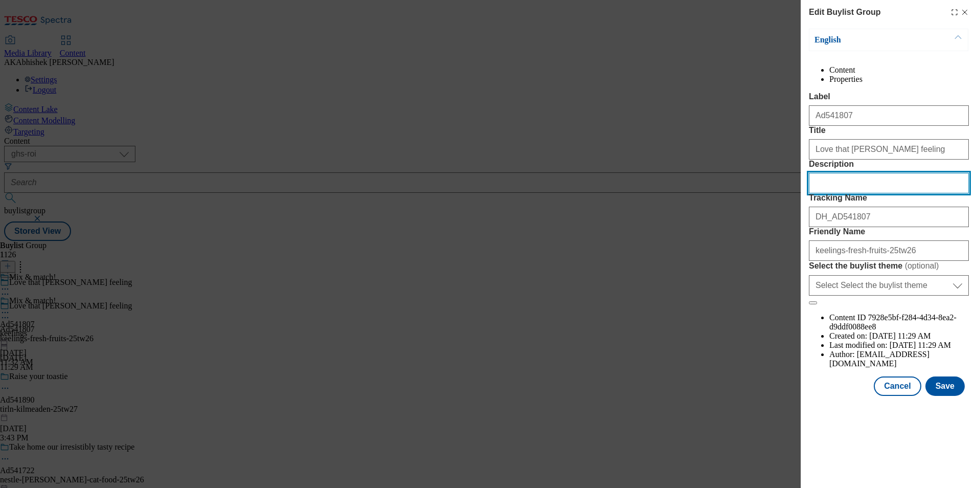
click at [867, 193] on input "Description" at bounding box center [889, 183] width 160 height 20
paste input "Keelings Sweet Strawberries 250g"
type input "Keelings Sweet Strawberries 250g"
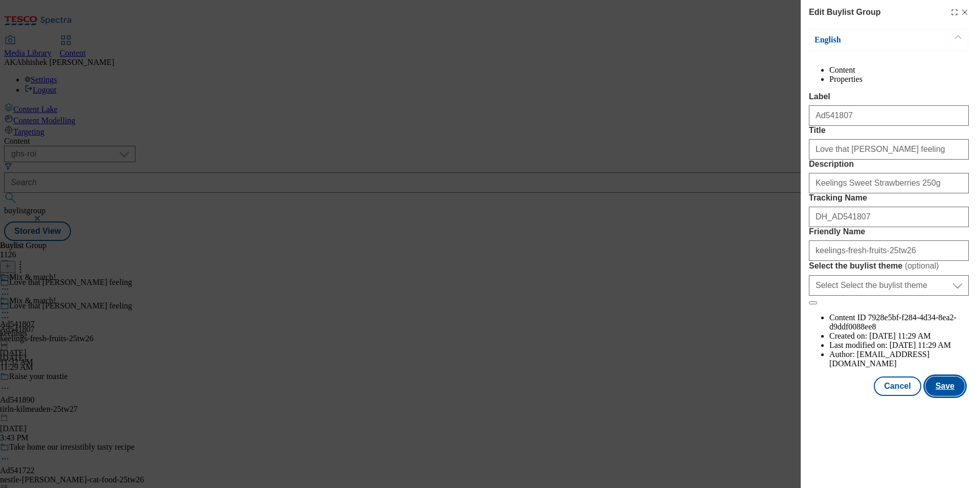
click at [954, 396] on button "Save" at bounding box center [944, 385] width 39 height 19
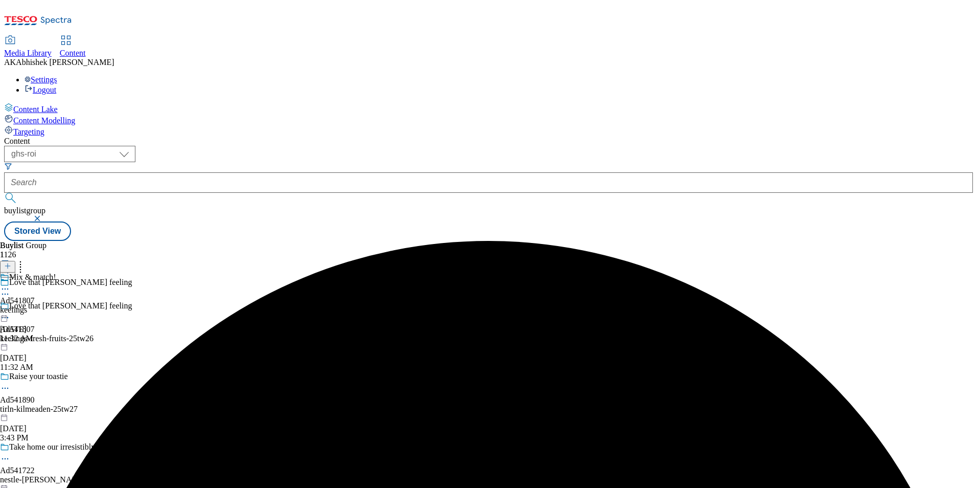
click at [10, 284] on icon at bounding box center [5, 289] width 10 height 10
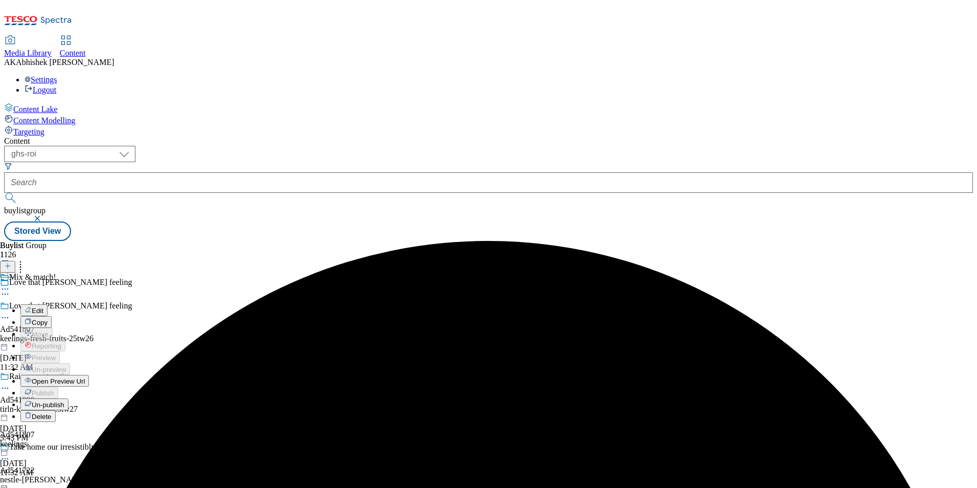
click at [43, 307] on span "Edit" at bounding box center [38, 311] width 12 height 8
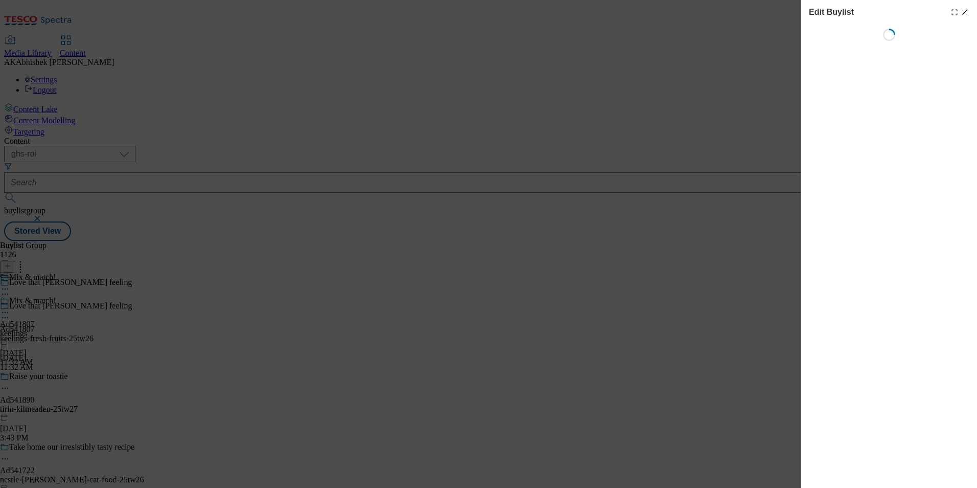
select select "tactical"
select select "supplier funded short term 1-3 weeks"
select select "dunnhumby"
select select "Banner"
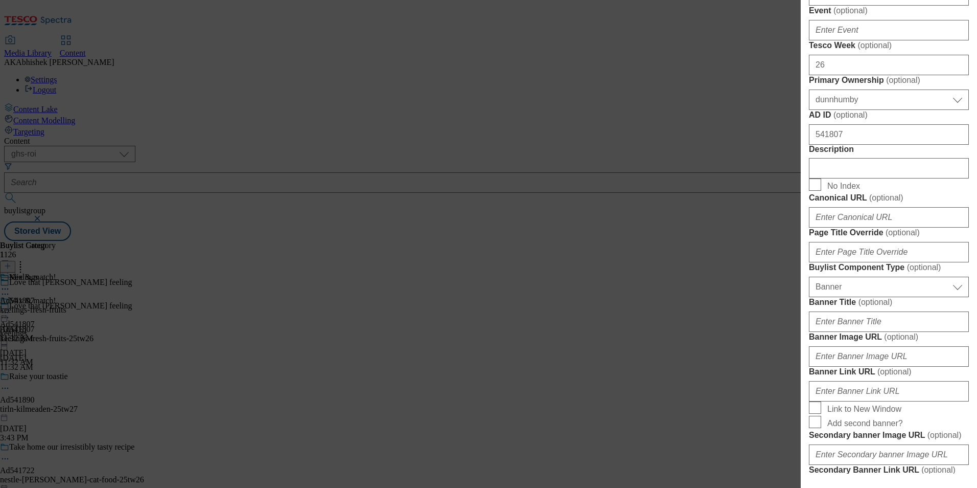
scroll to position [460, 0]
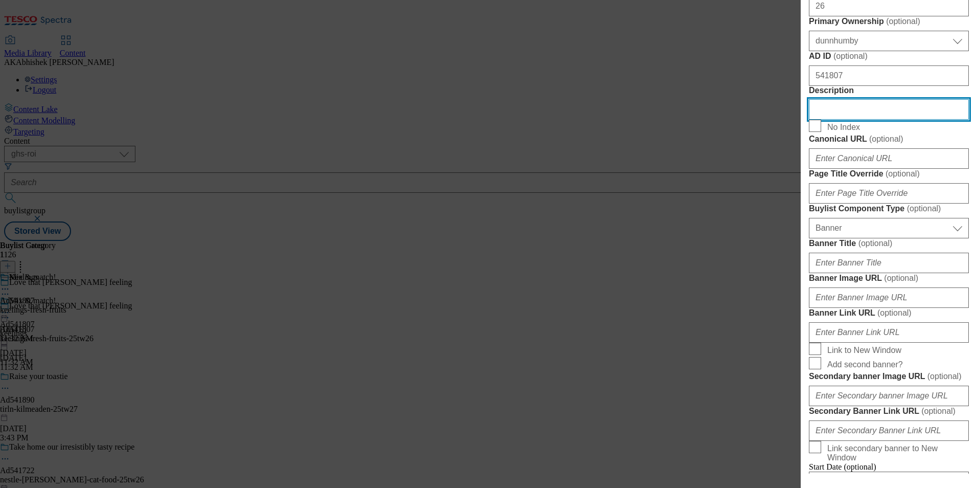
click at [847, 120] on input "Description" at bounding box center [889, 109] width 160 height 20
paste input "Keelings Sweet Strawberries 250g"
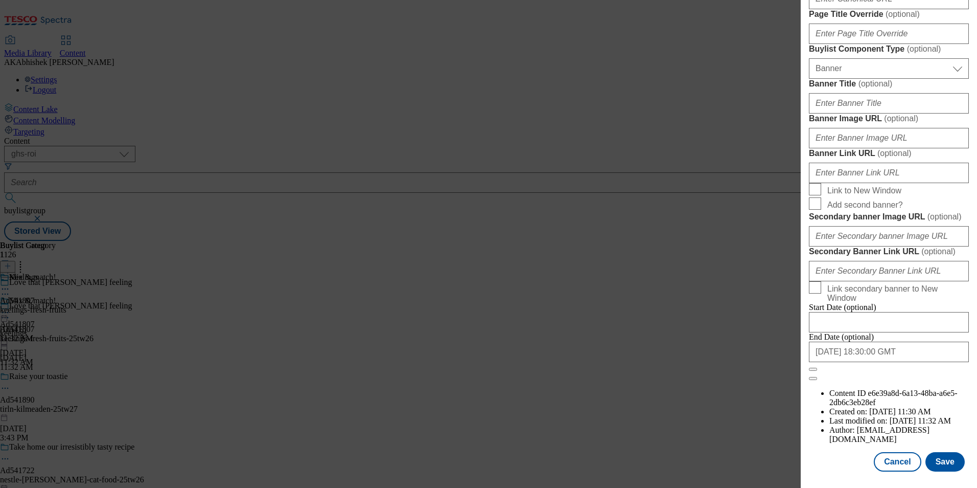
scroll to position [999, 0]
type input "Keelings Sweet Strawberries 250g"
click at [944, 464] on button "Save" at bounding box center [944, 461] width 39 height 19
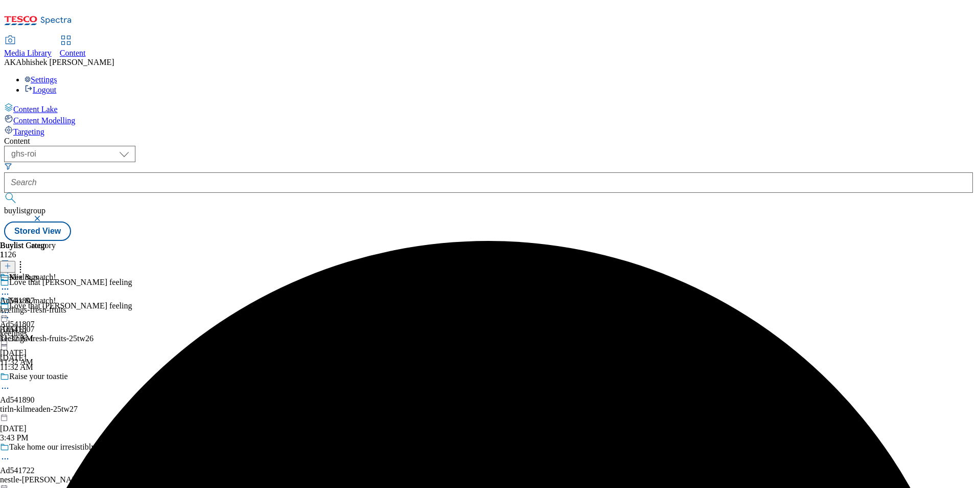
click at [10, 284] on icon at bounding box center [5, 289] width 10 height 10
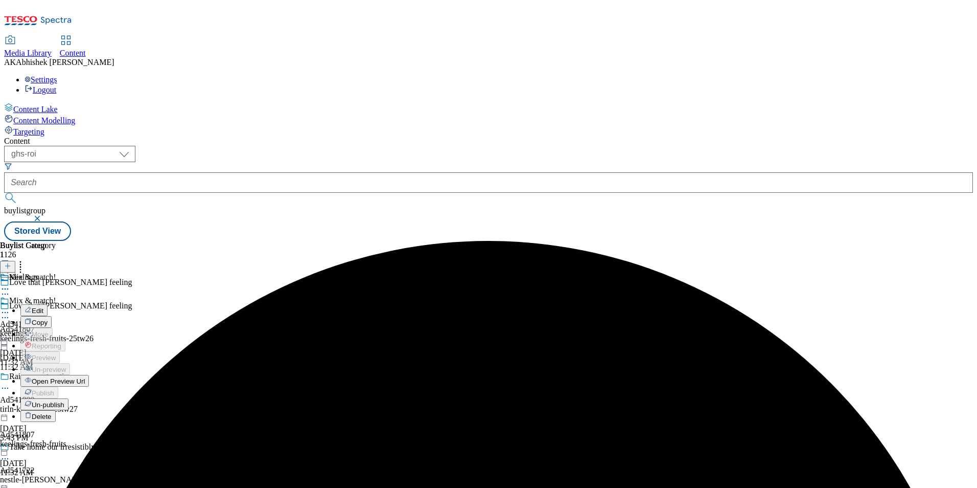
click at [48, 304] on button "Edit" at bounding box center [33, 310] width 27 height 12
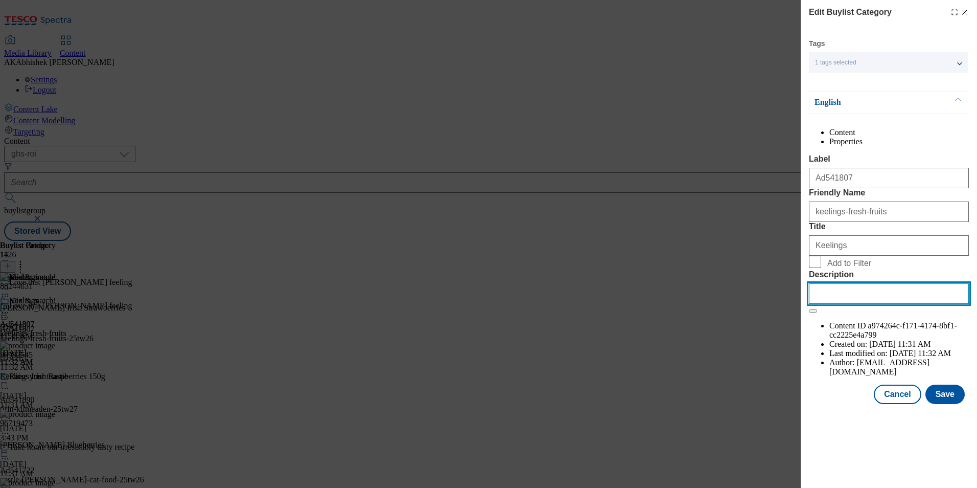
click at [894, 304] on input "Description" at bounding box center [889, 293] width 160 height 20
paste input "Keelings Sweet Strawberries 250g"
type input "Keelings Sweet Strawberries 250g"
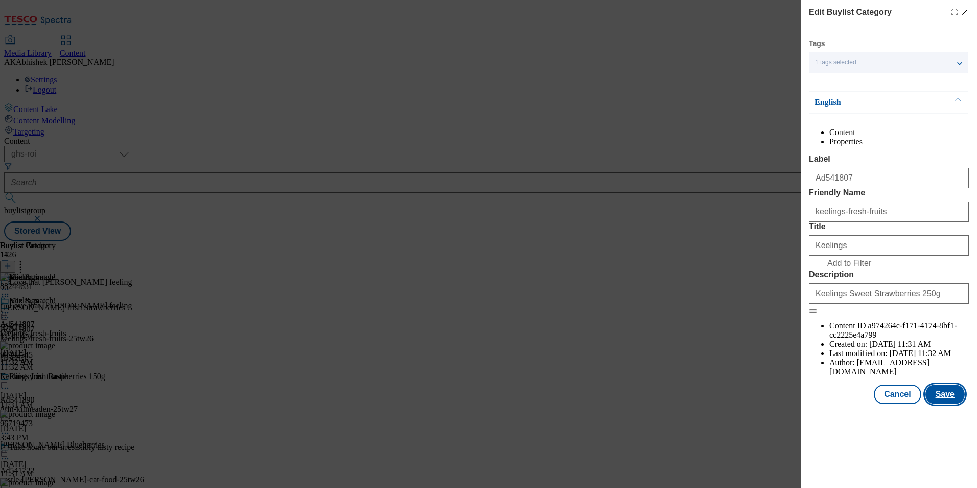
click at [953, 404] on button "Save" at bounding box center [944, 393] width 39 height 19
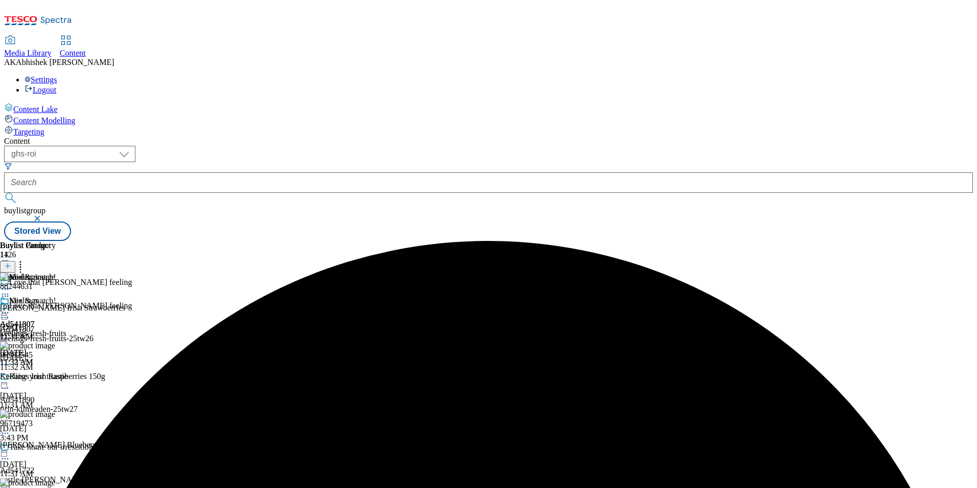
click at [10, 307] on icon at bounding box center [5, 312] width 10 height 10
click at [56, 377] on span "Preview" at bounding box center [44, 381] width 24 height 8
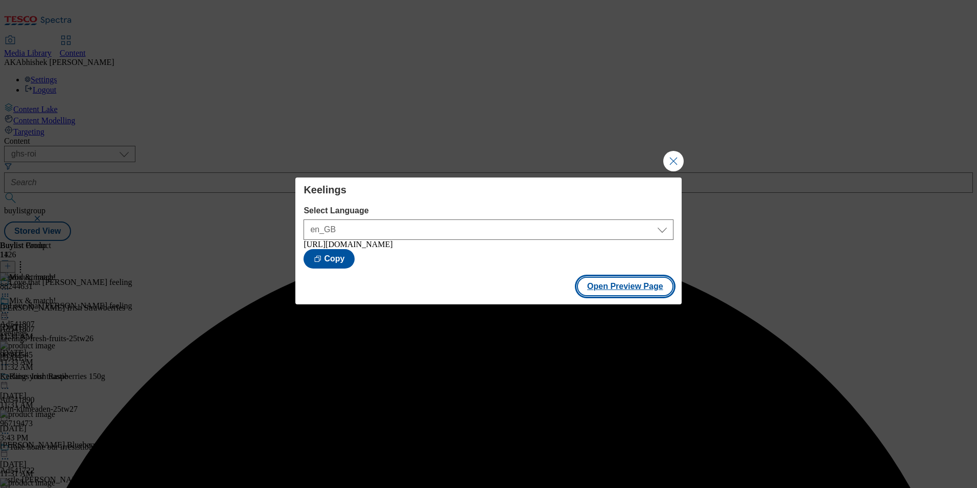
click at [638, 290] on button "Open Preview Page" at bounding box center [625, 285] width 97 height 19
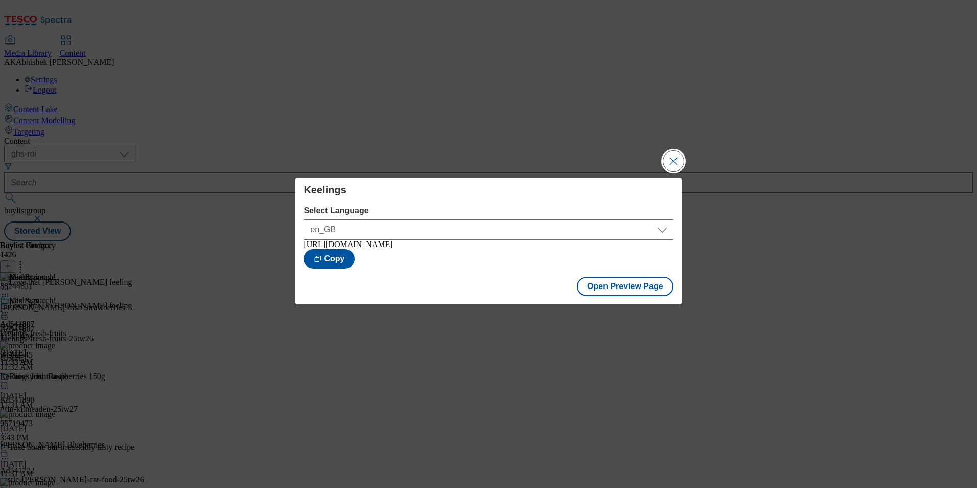
click at [669, 160] on button "Close Modal" at bounding box center [673, 161] width 20 height 20
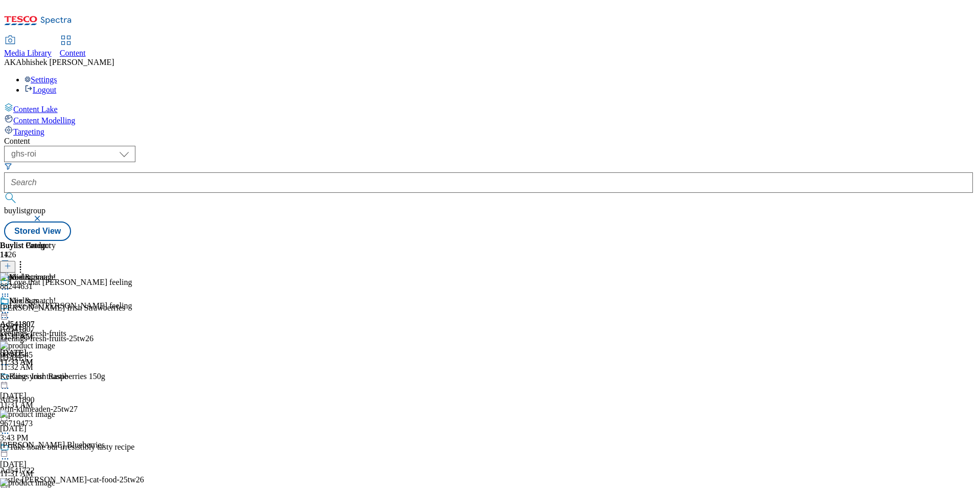
click at [10, 312] on icon at bounding box center [5, 317] width 10 height 10
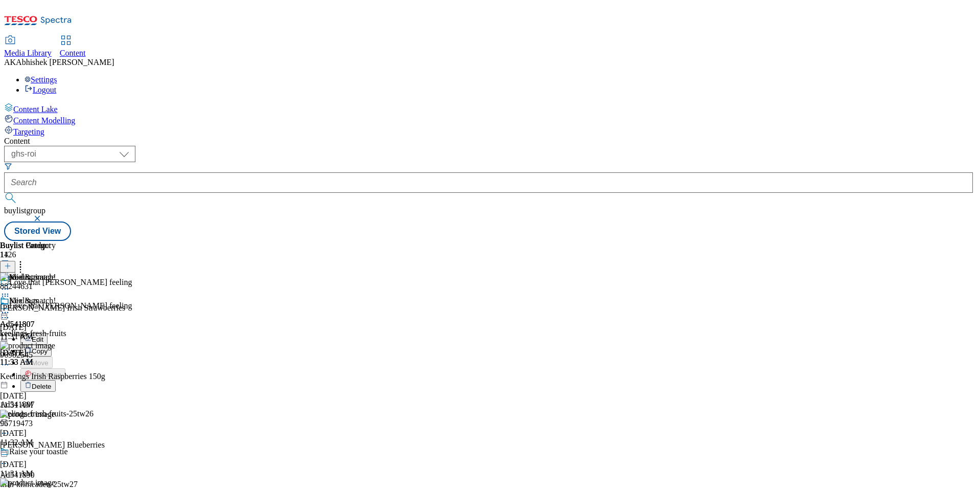
click at [48, 334] on div "Edit" at bounding box center [33, 338] width 27 height 9
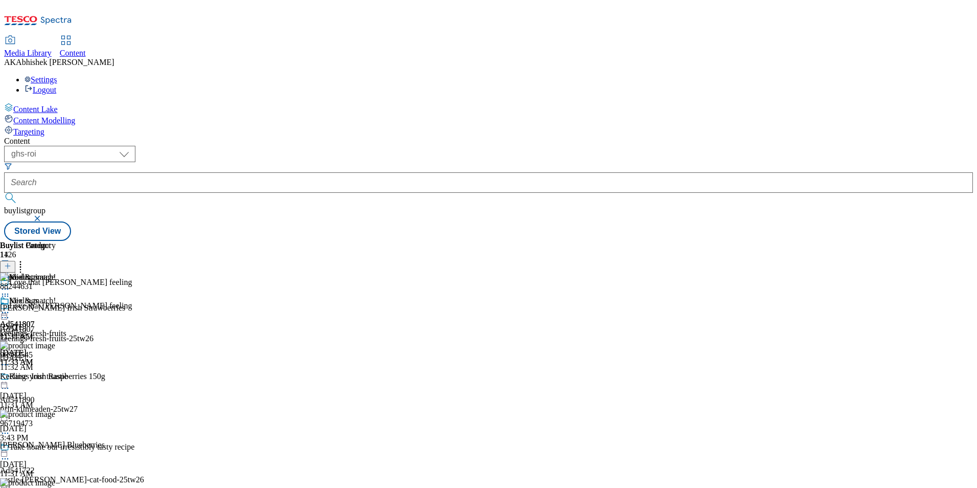
click at [10, 312] on icon at bounding box center [5, 317] width 10 height 10
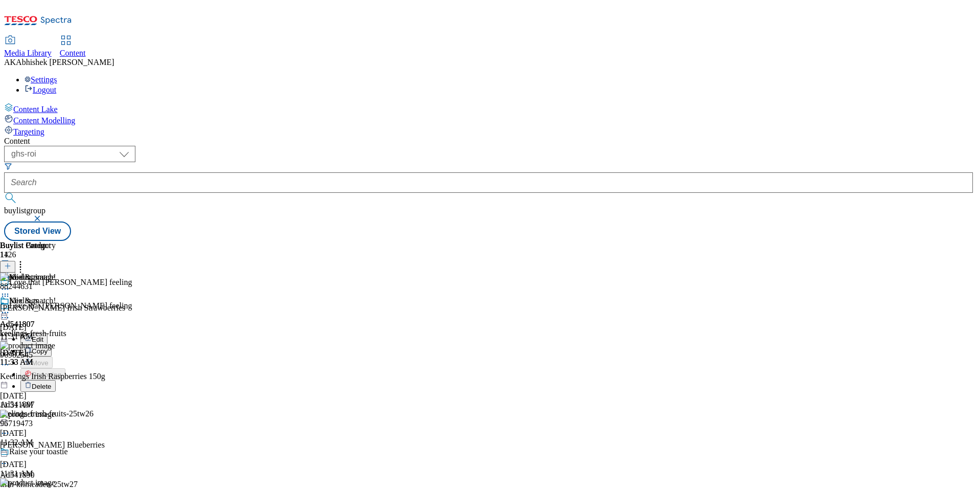
click at [43, 335] on span "Edit" at bounding box center [38, 339] width 12 height 8
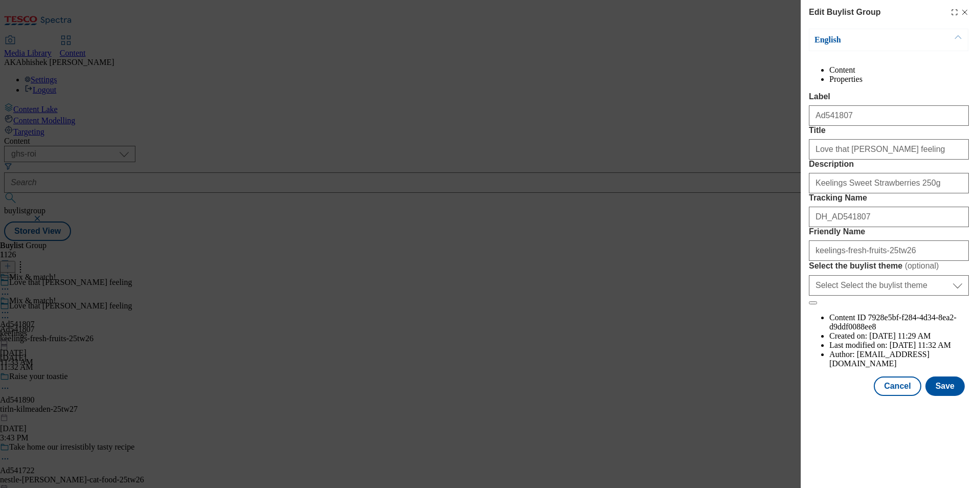
click at [973, 11] on div "Edit Buylist Group English Content Properties Label Ad541807 Title Love that Ke…" at bounding box center [889, 199] width 176 height 398
click at [966, 10] on icon "Modal" at bounding box center [965, 12] width 8 height 8
